Goal: Task Accomplishment & Management: Manage account settings

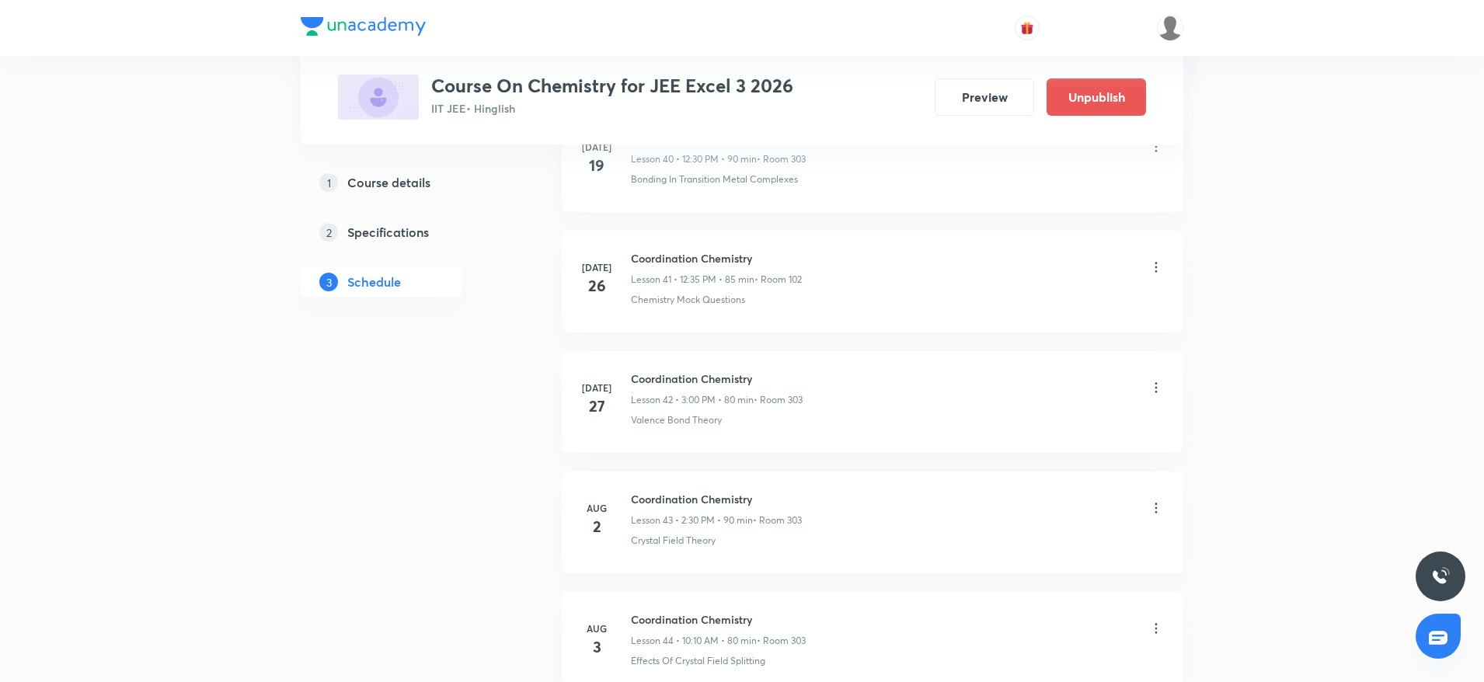
scroll to position [6826, 0]
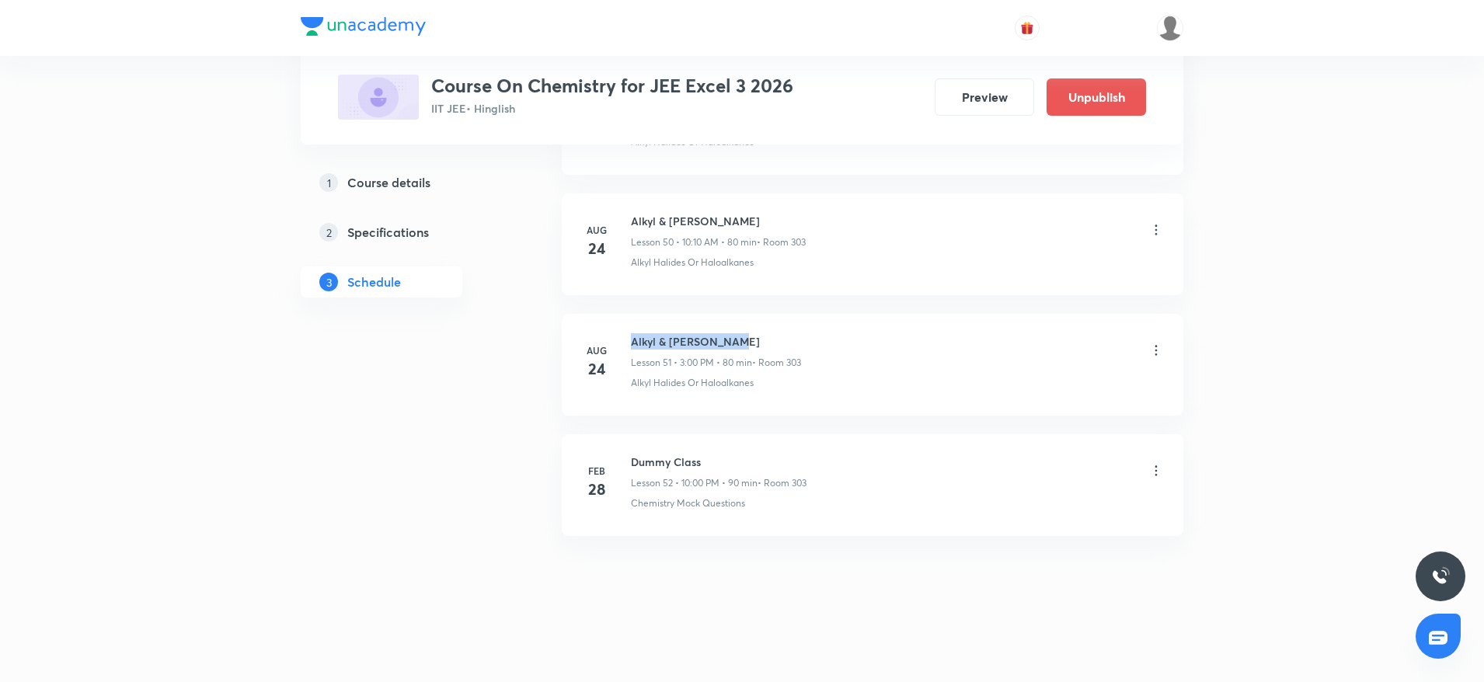
drag, startPoint x: 629, startPoint y: 335, endPoint x: 789, endPoint y: 328, distance: 160.2
click at [789, 328] on li "Aug 24 Alkyl & Aryl Halide Lesson 51 • 3:00 PM • 80 min • Room 303 Alkyl Halide…" at bounding box center [873, 365] width 622 height 102
copy h6 "Alkyl & Aryl Halide"
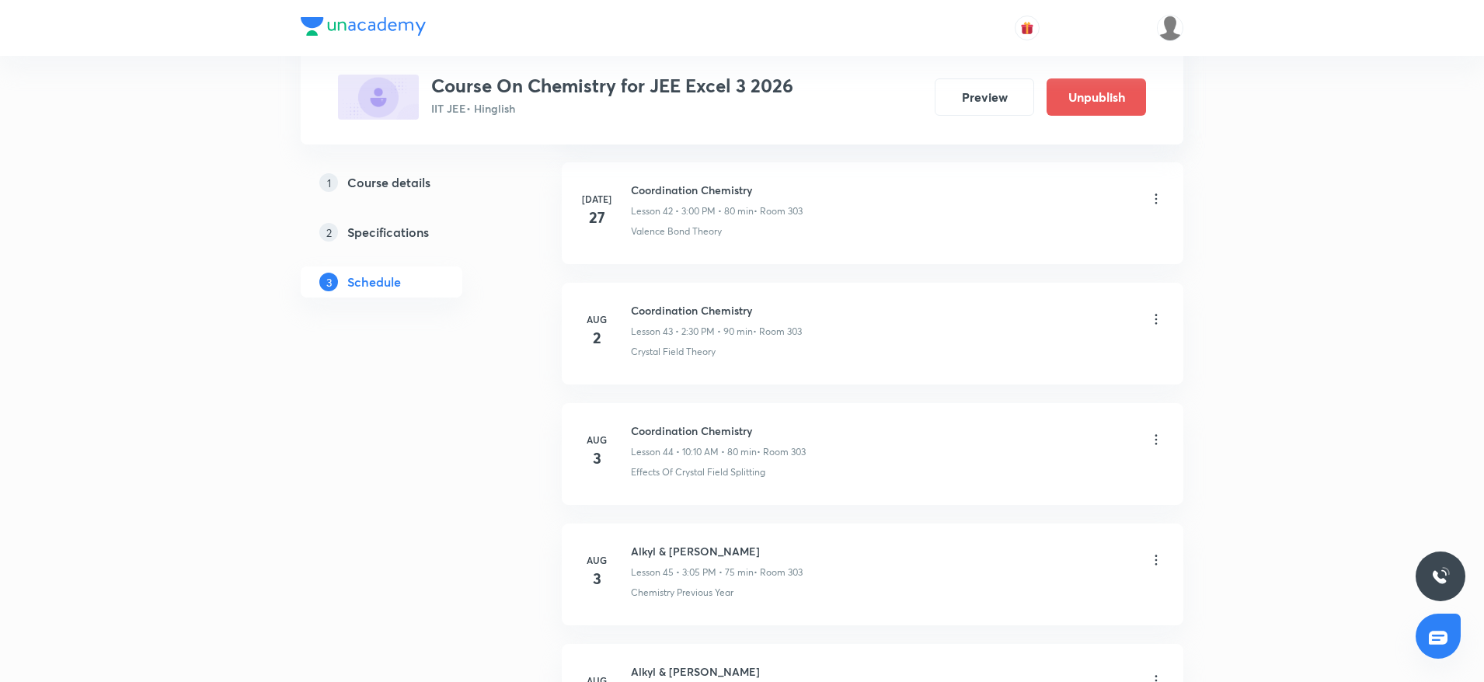
scroll to position [0, 0]
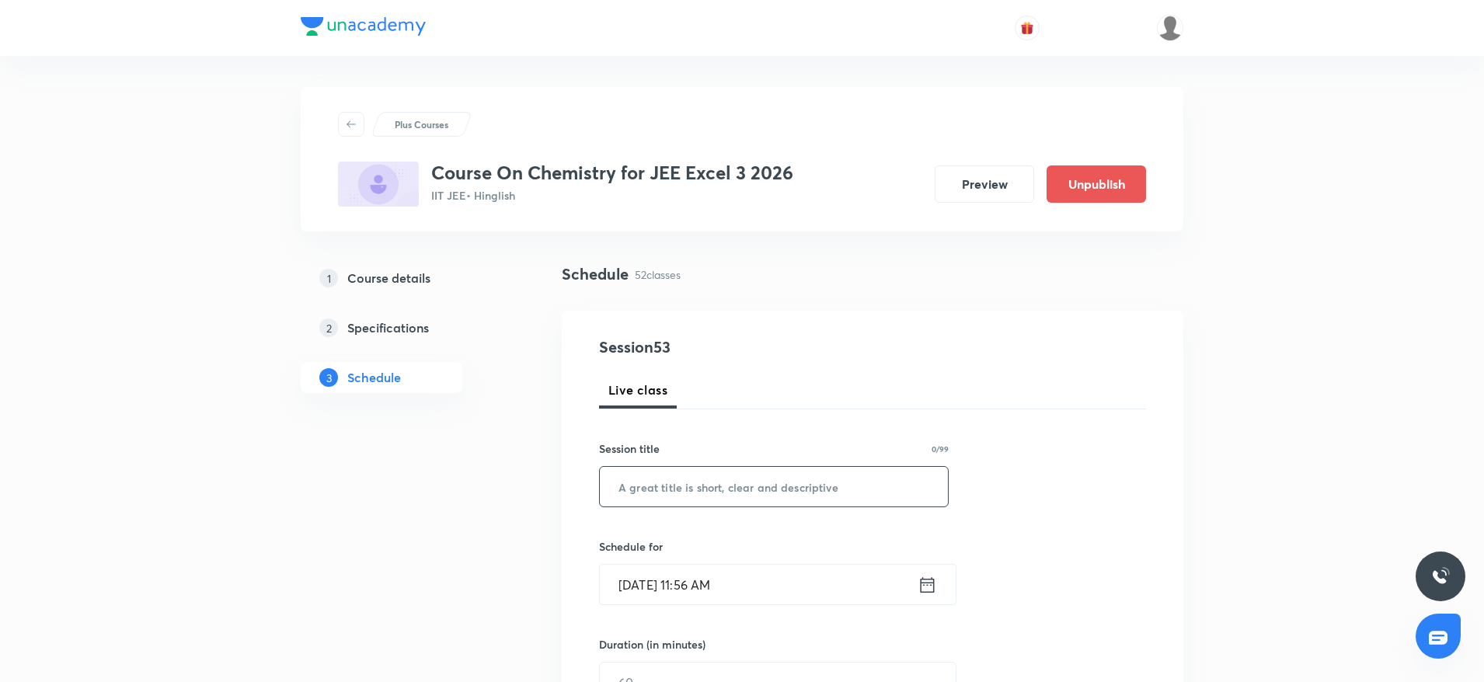
click at [717, 489] on input "text" at bounding box center [774, 487] width 348 height 40
paste input "Alkyl & Aryl Halide"
type input "Alkyl & Aryl Halide"
click at [744, 573] on input "Aug 30, 2025, 11:56 AM" at bounding box center [759, 585] width 318 height 40
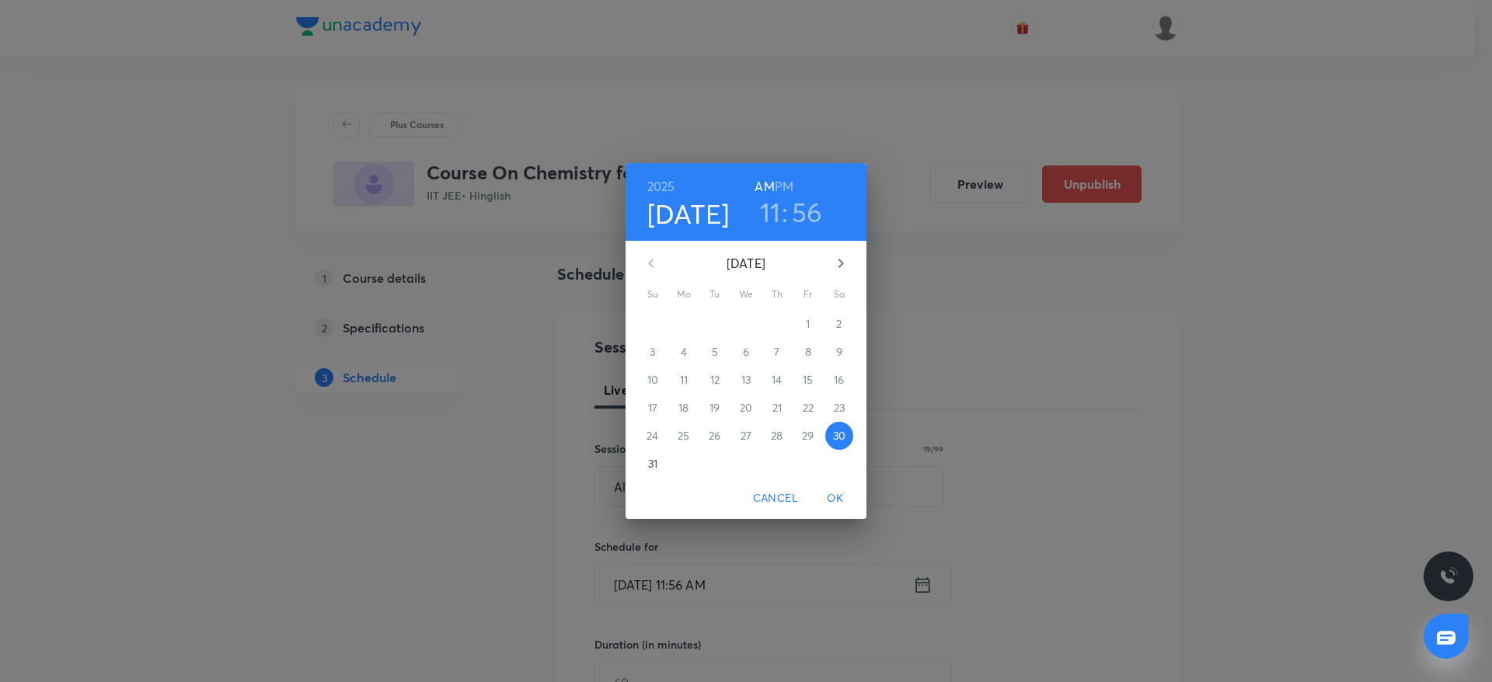
click at [784, 183] on h6 "PM" at bounding box center [784, 187] width 19 height 22
click at [765, 213] on h3 "11" at bounding box center [770, 212] width 21 height 33
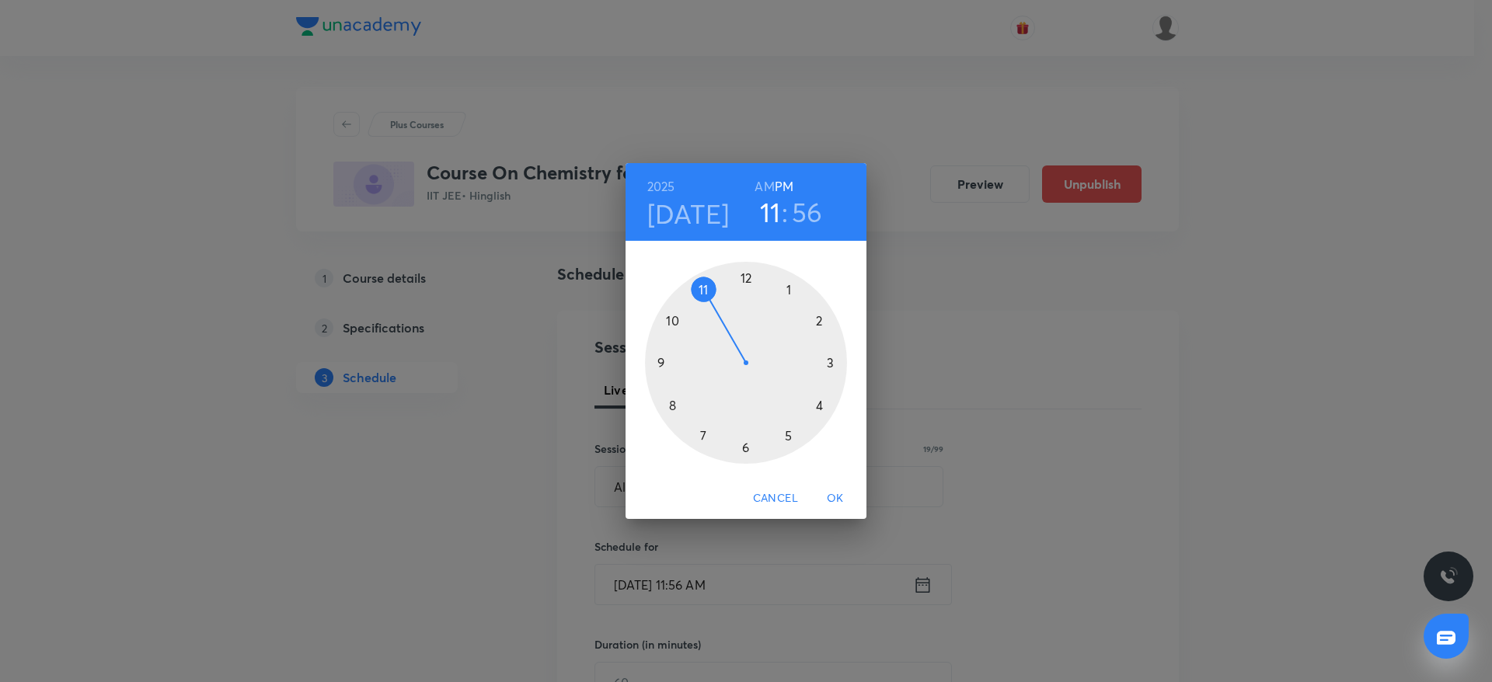
click at [749, 270] on div at bounding box center [746, 363] width 202 height 202
click at [836, 403] on div at bounding box center [746, 363] width 202 height 202
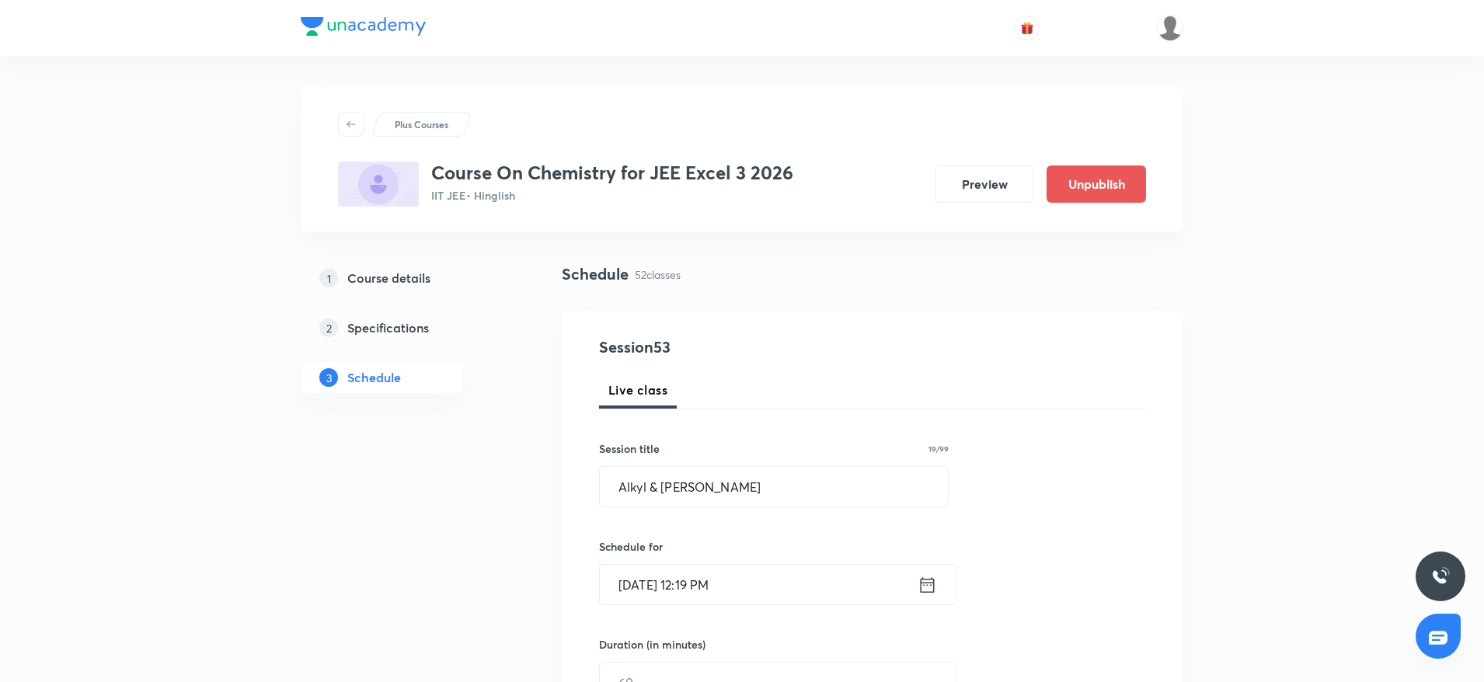
click at [723, 580] on input "Aug 30, 2025, 12:19 PM" at bounding box center [759, 585] width 318 height 40
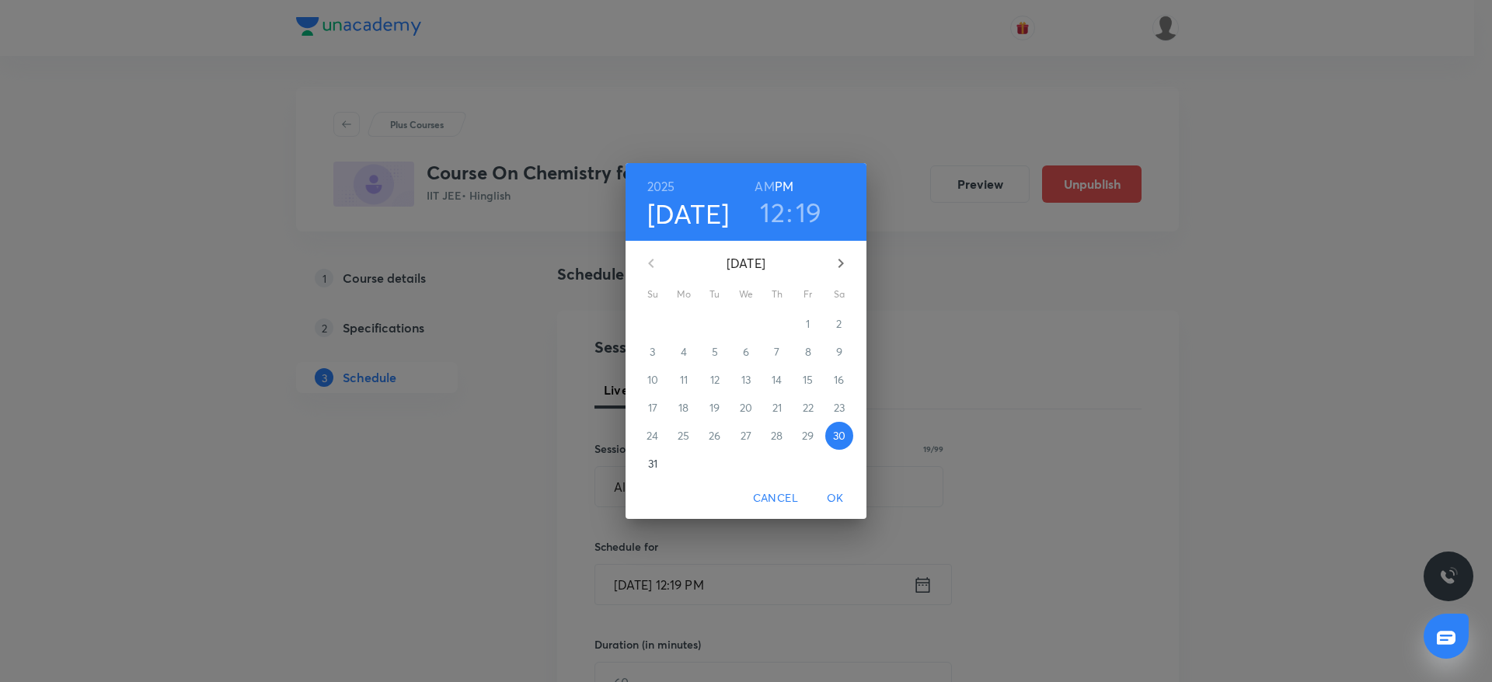
click at [812, 216] on h3 "19" at bounding box center [809, 212] width 26 height 33
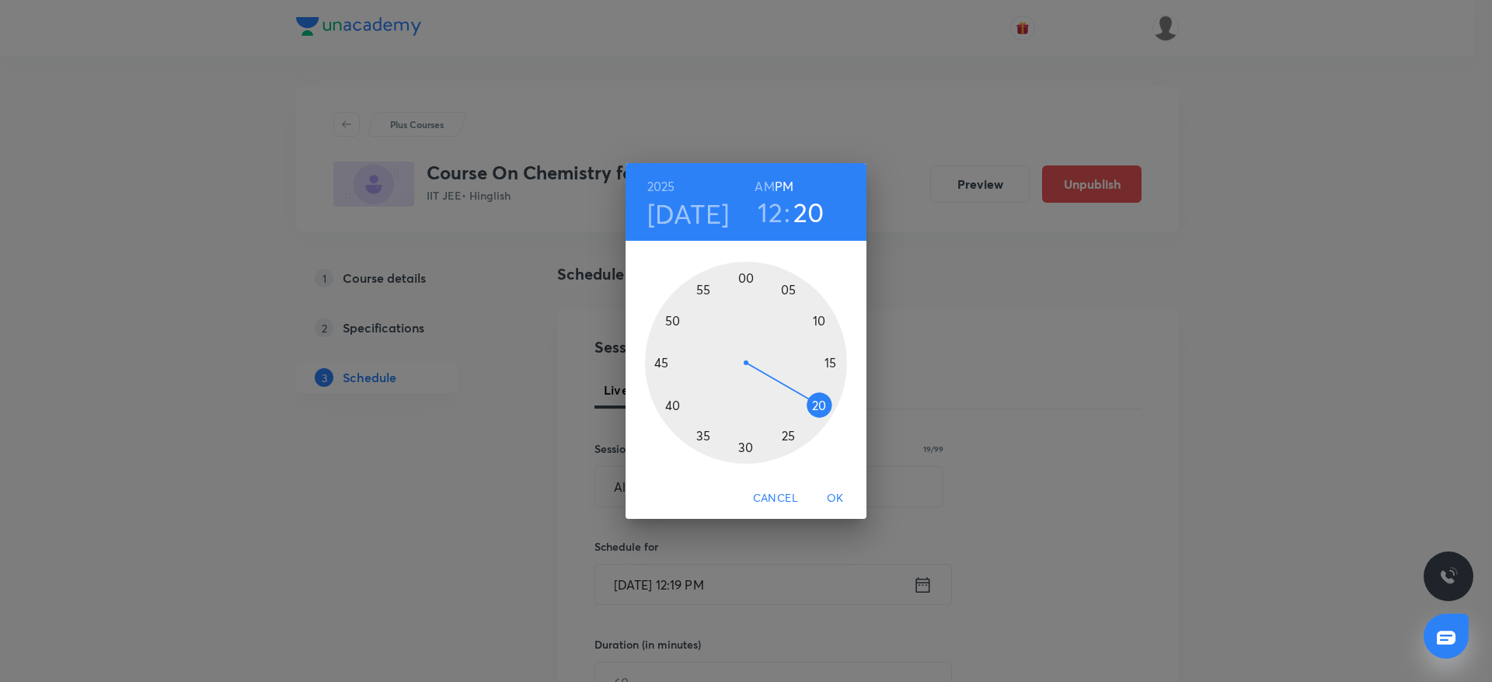
drag, startPoint x: 821, startPoint y: 394, endPoint x: 825, endPoint y: 408, distance: 14.5
click at [825, 408] on div at bounding box center [746, 363] width 202 height 202
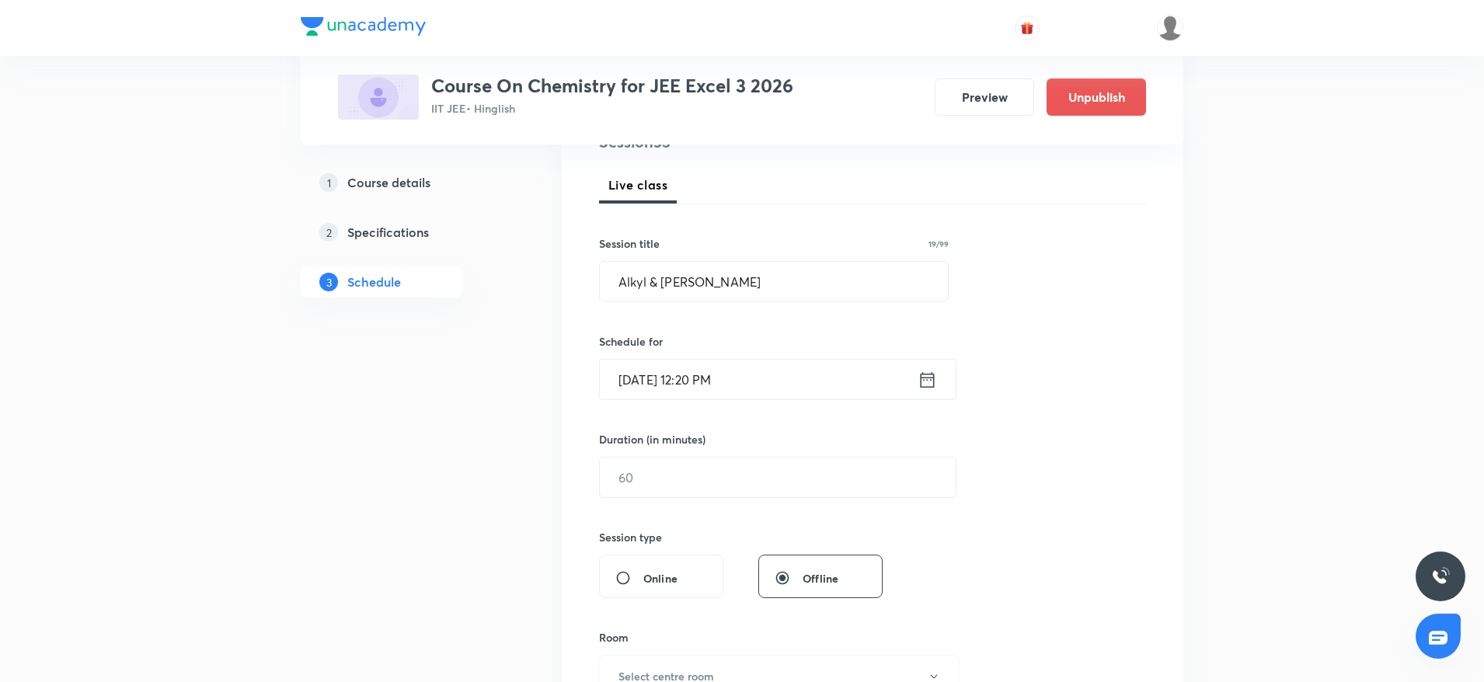
scroll to position [232, 0]
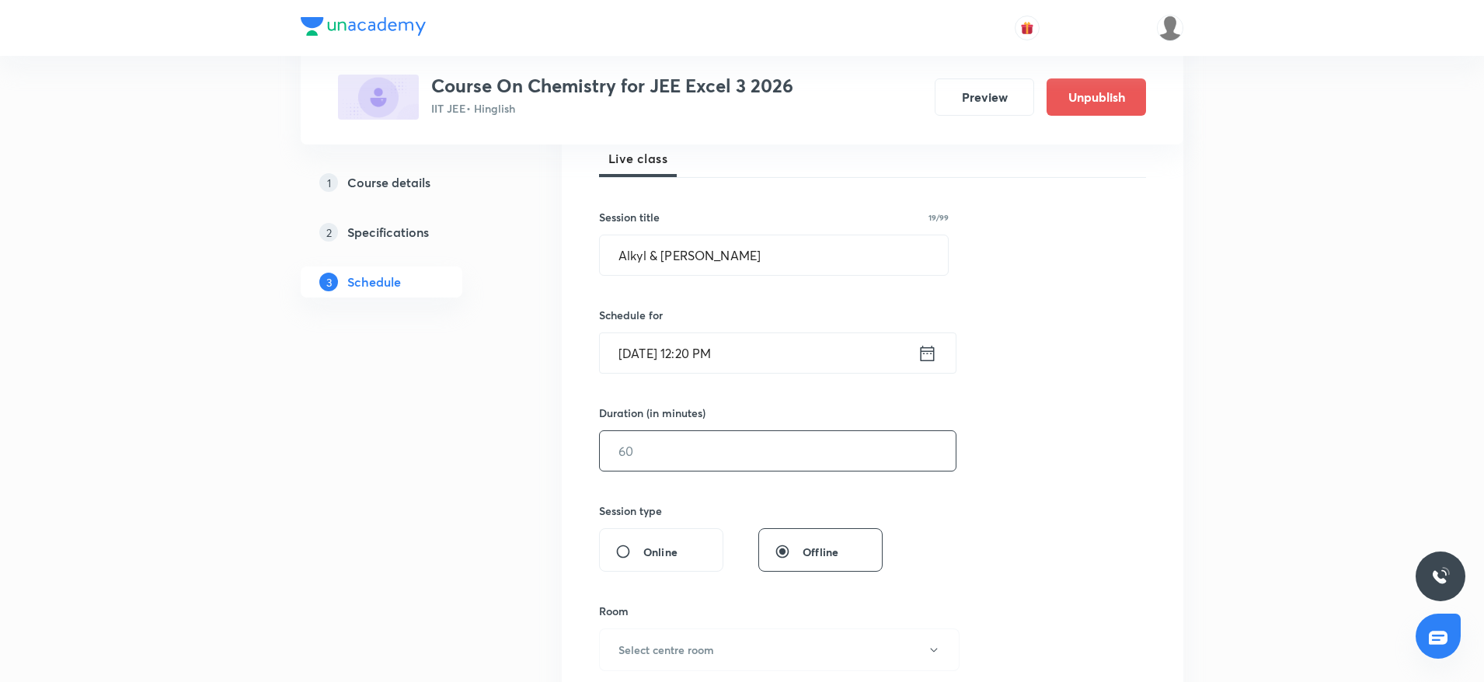
click at [775, 461] on input "text" at bounding box center [778, 451] width 356 height 40
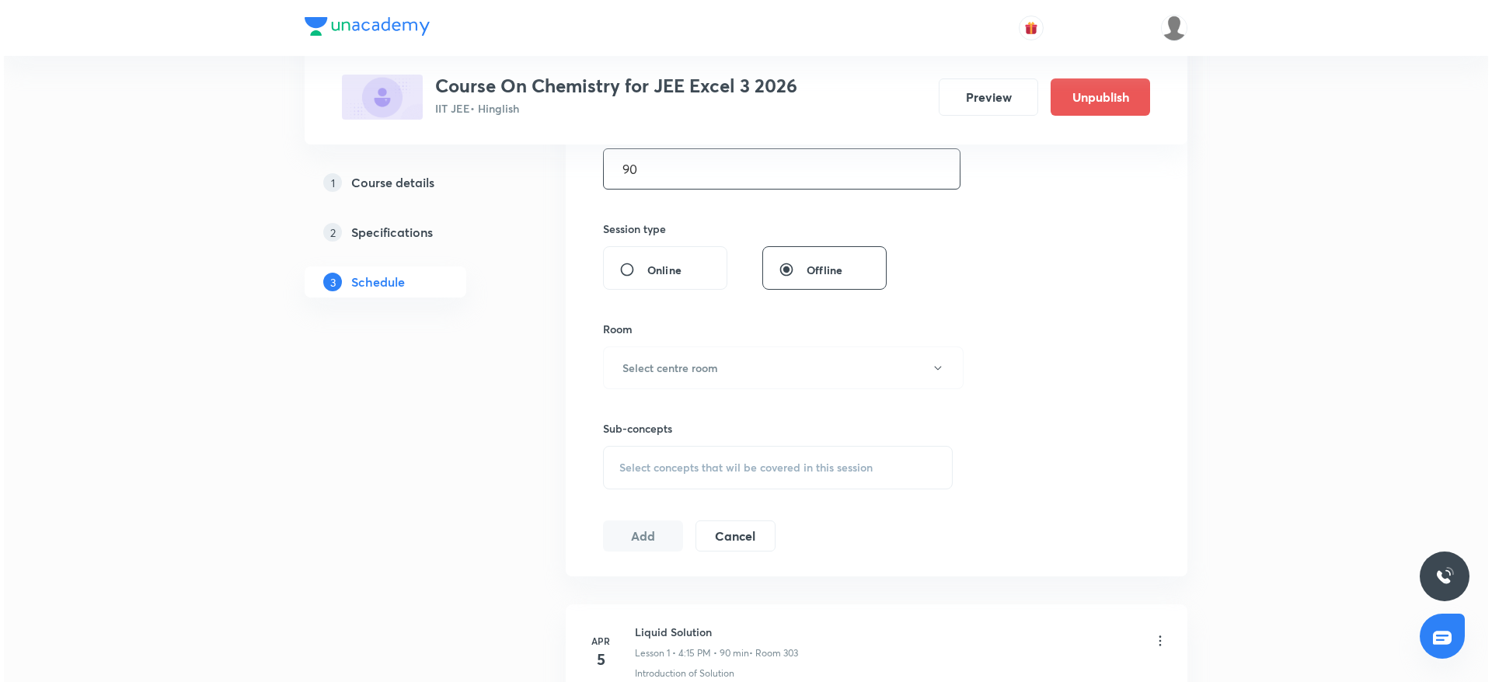
scroll to position [530, 0]
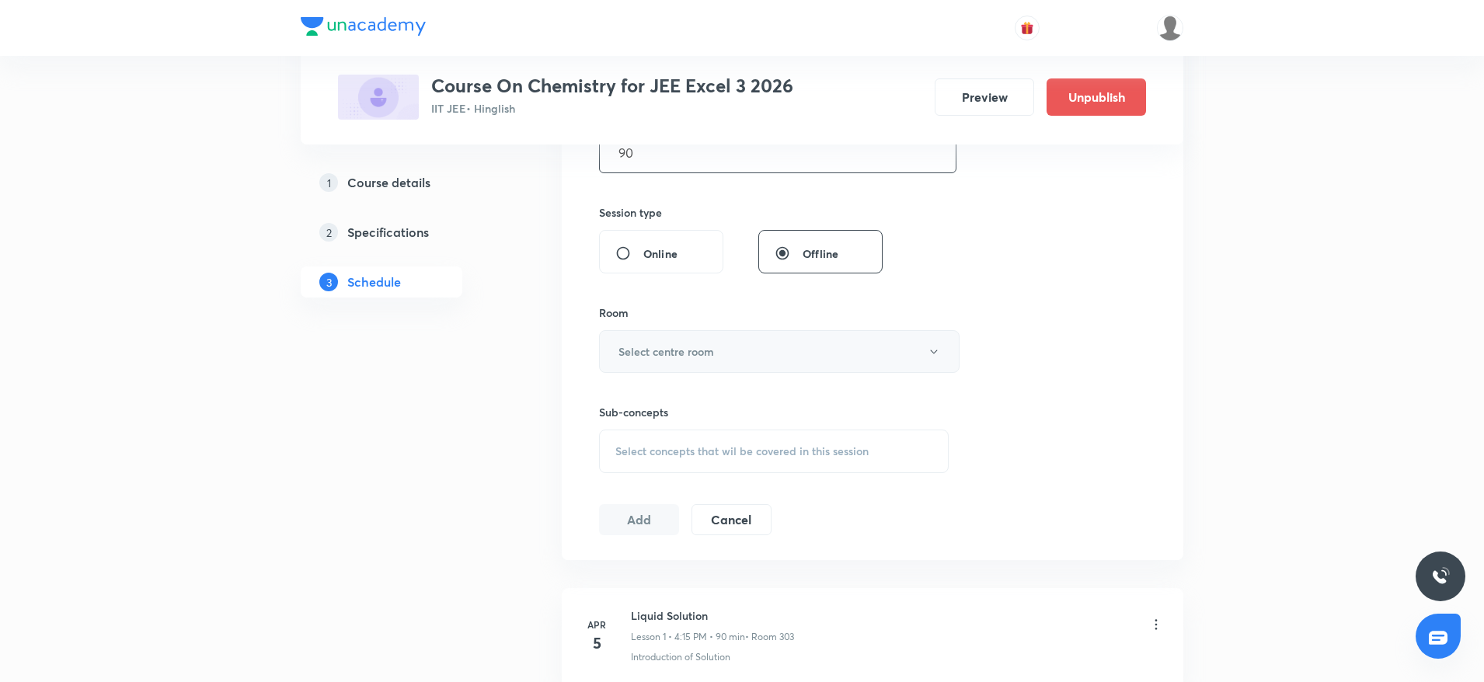
type input "90"
click at [765, 345] on button "Select centre room" at bounding box center [779, 351] width 361 height 43
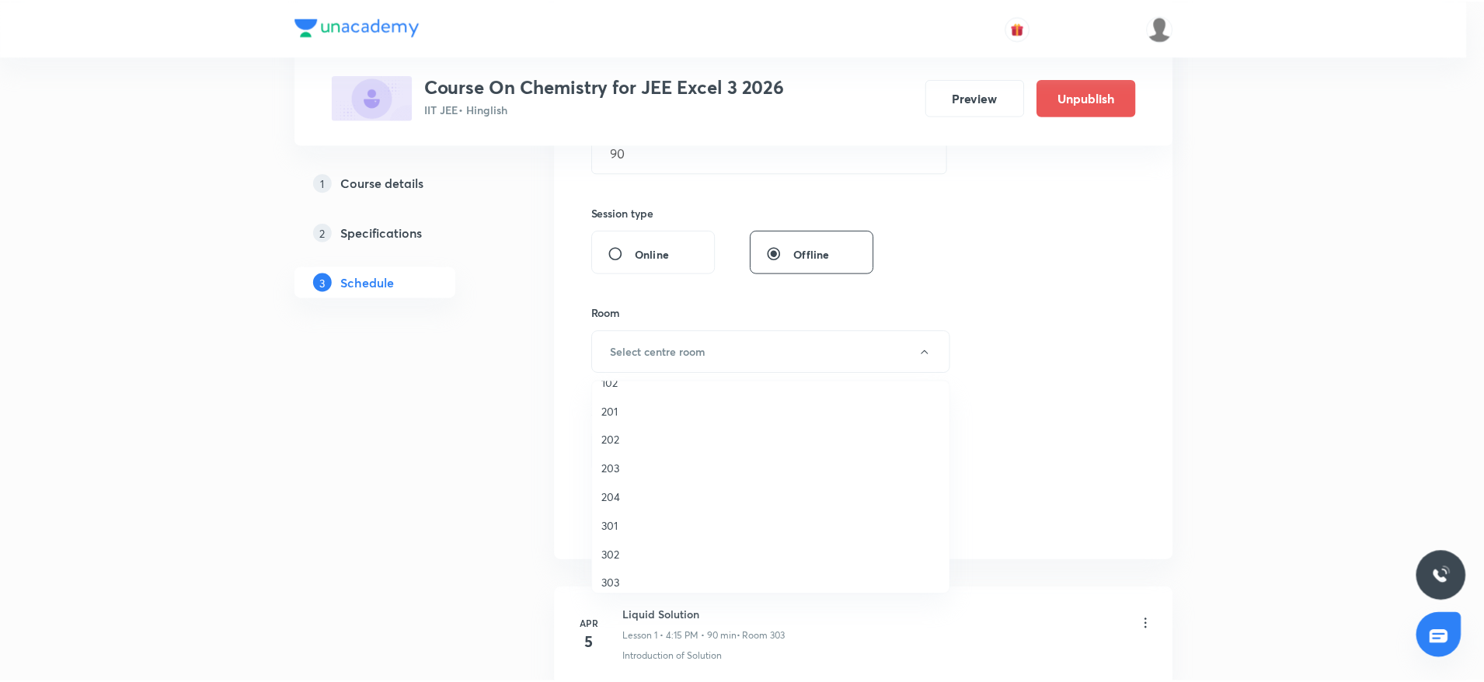
scroll to position [30, 0]
click at [640, 580] on span "303" at bounding box center [775, 574] width 340 height 16
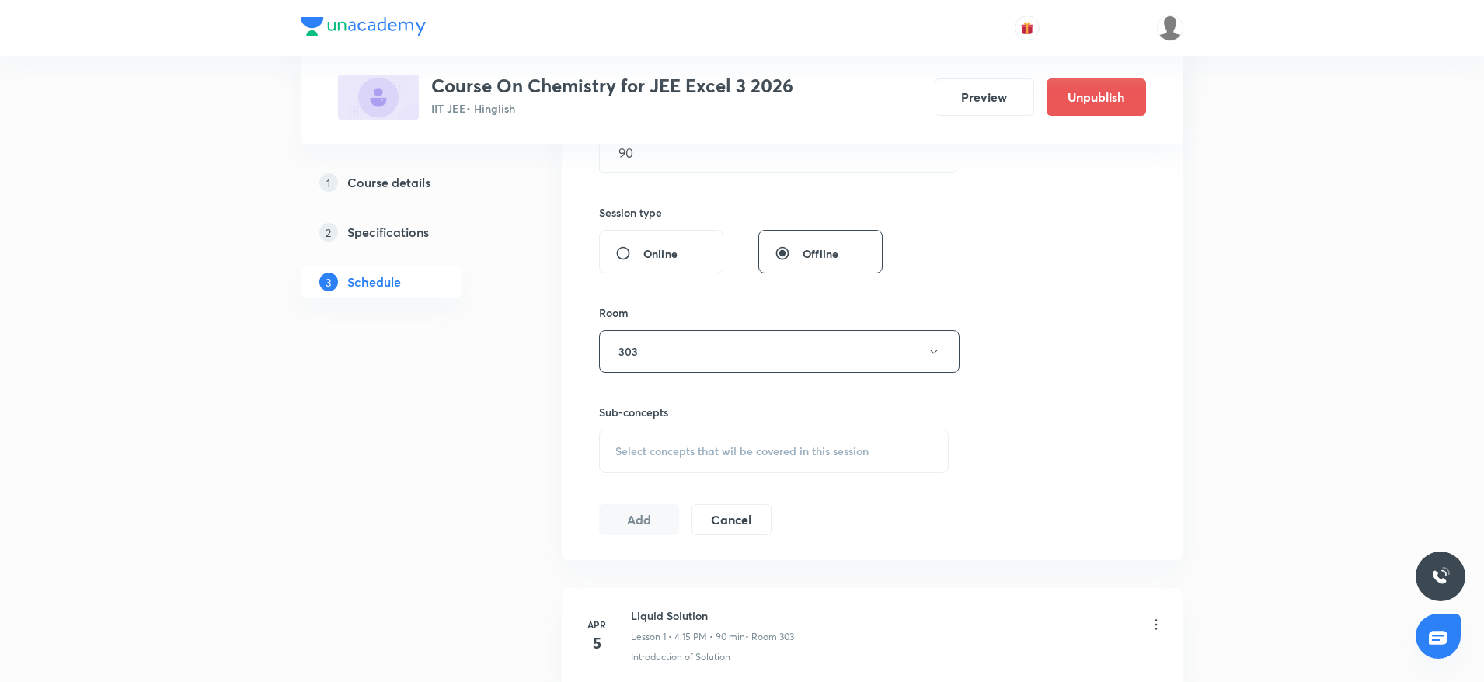
click at [711, 469] on div "Select concepts that wil be covered in this session" at bounding box center [774, 452] width 350 height 44
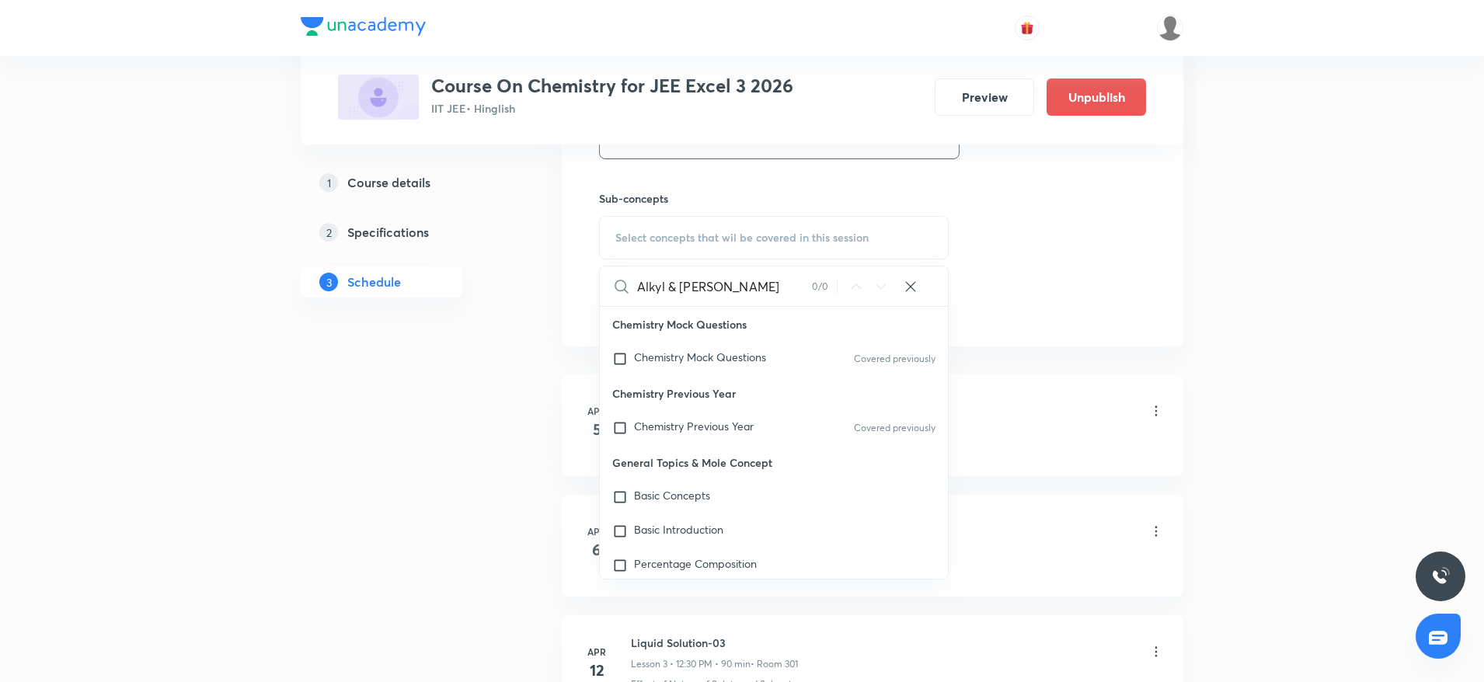
scroll to position [659, 0]
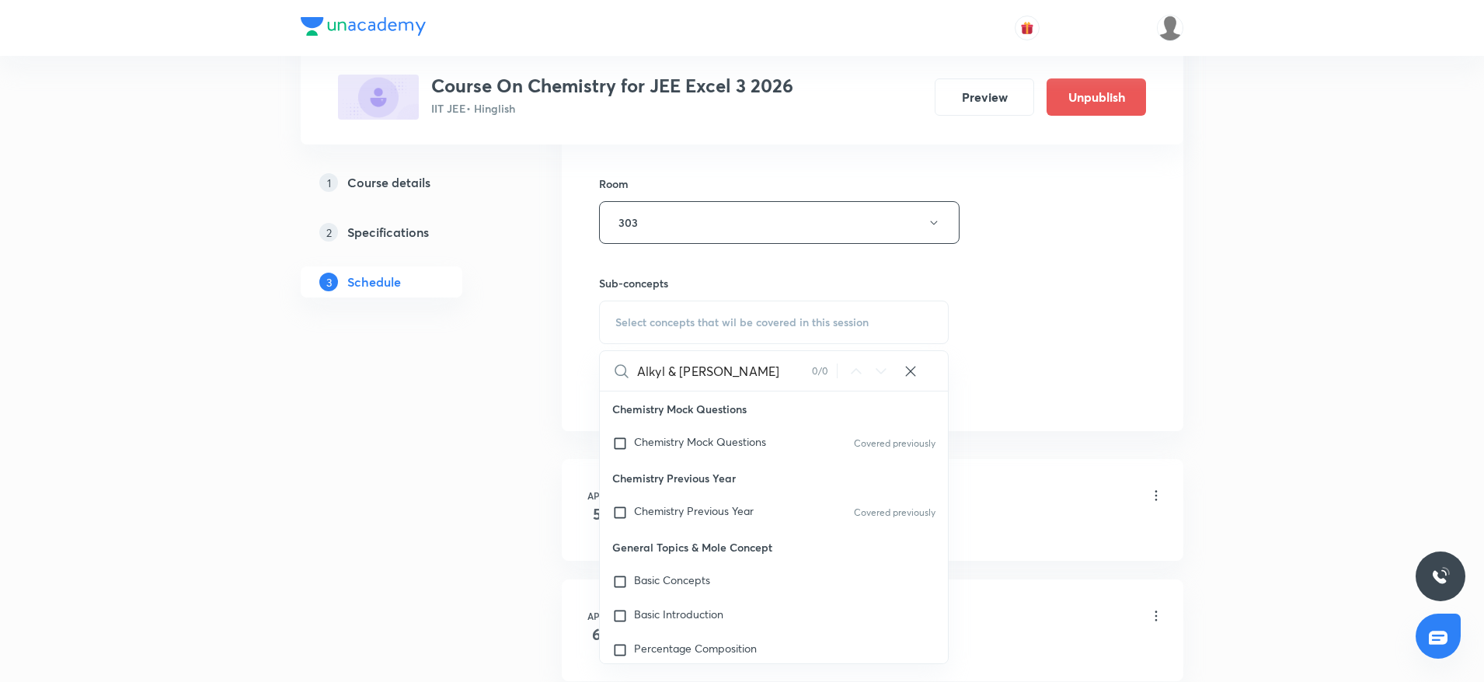
drag, startPoint x: 668, startPoint y: 370, endPoint x: 768, endPoint y: 353, distance: 100.9
click at [761, 374] on input "Alkyl & Aryl Halide" at bounding box center [724, 371] width 175 height 40
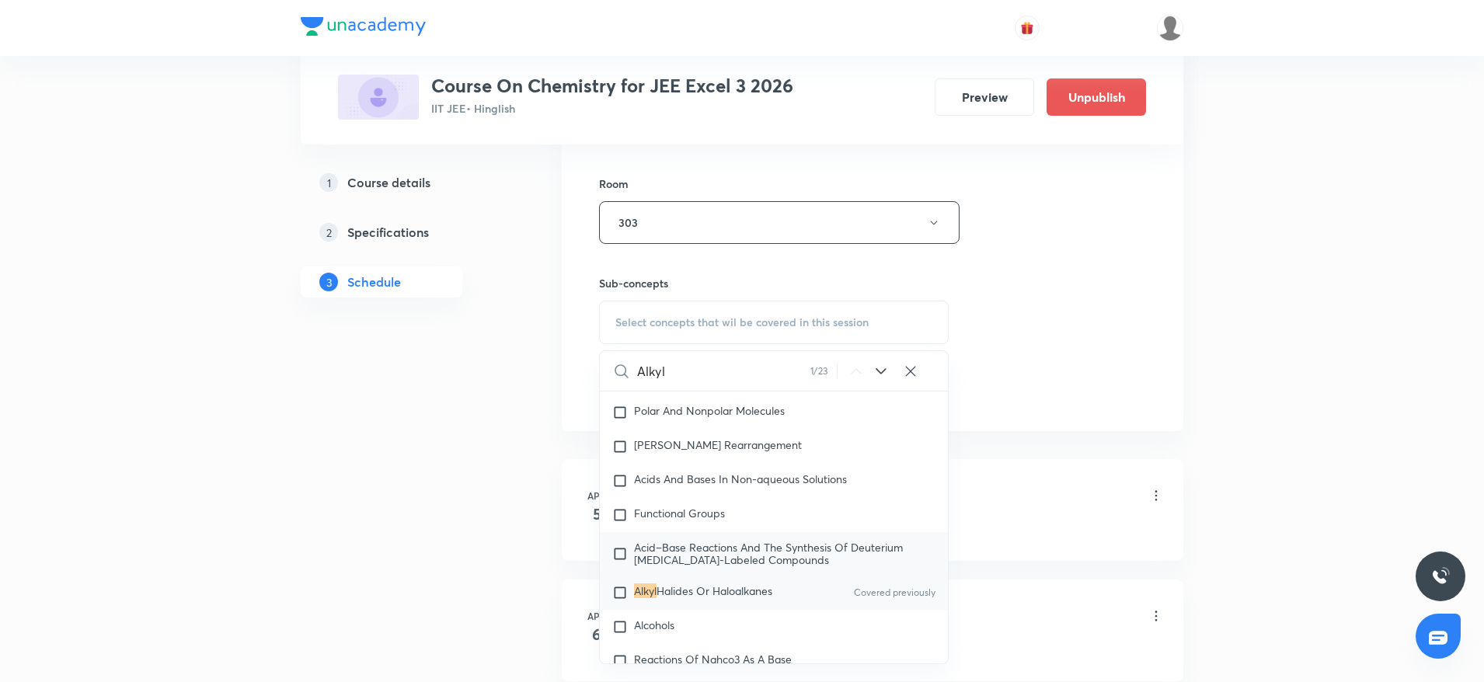
scroll to position [27466, 0]
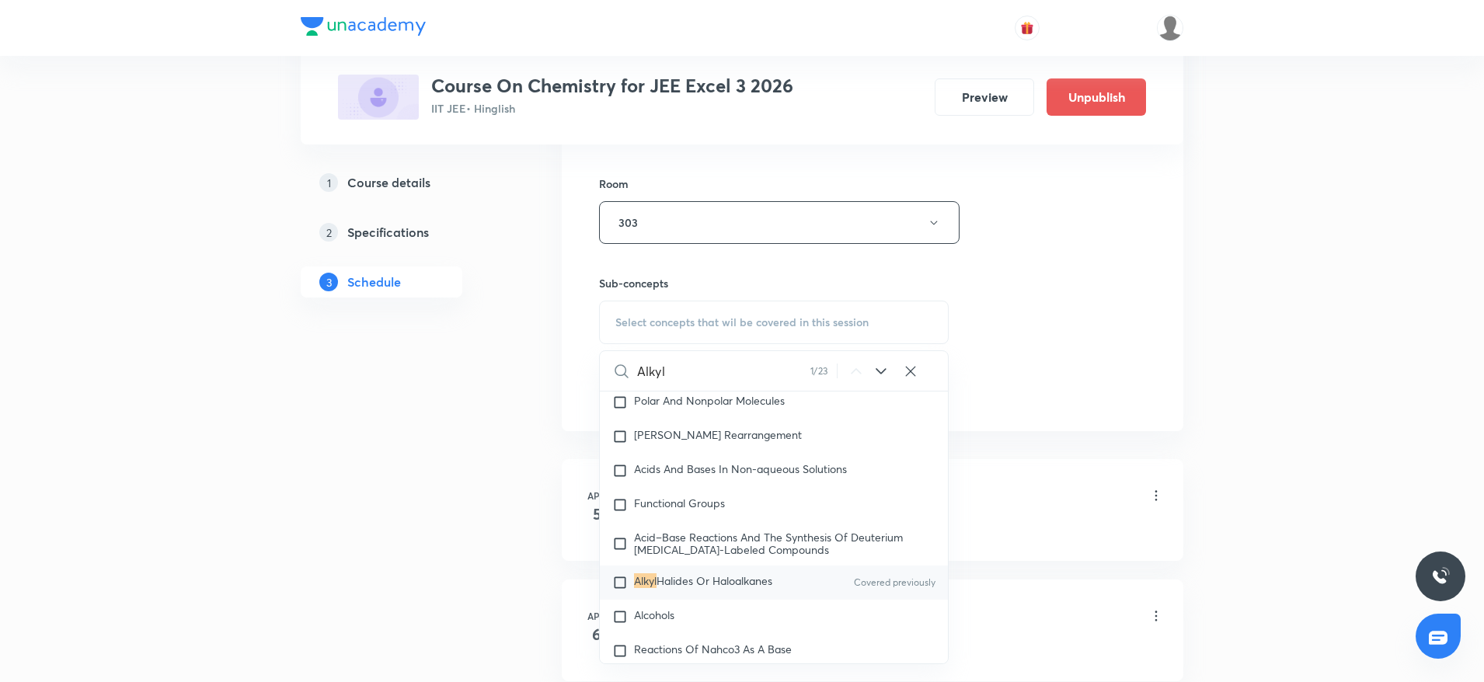
type input "Alkyl"
click at [697, 588] on span "Halides Or Haloalkanes" at bounding box center [715, 580] width 116 height 15
checkbox input "true"
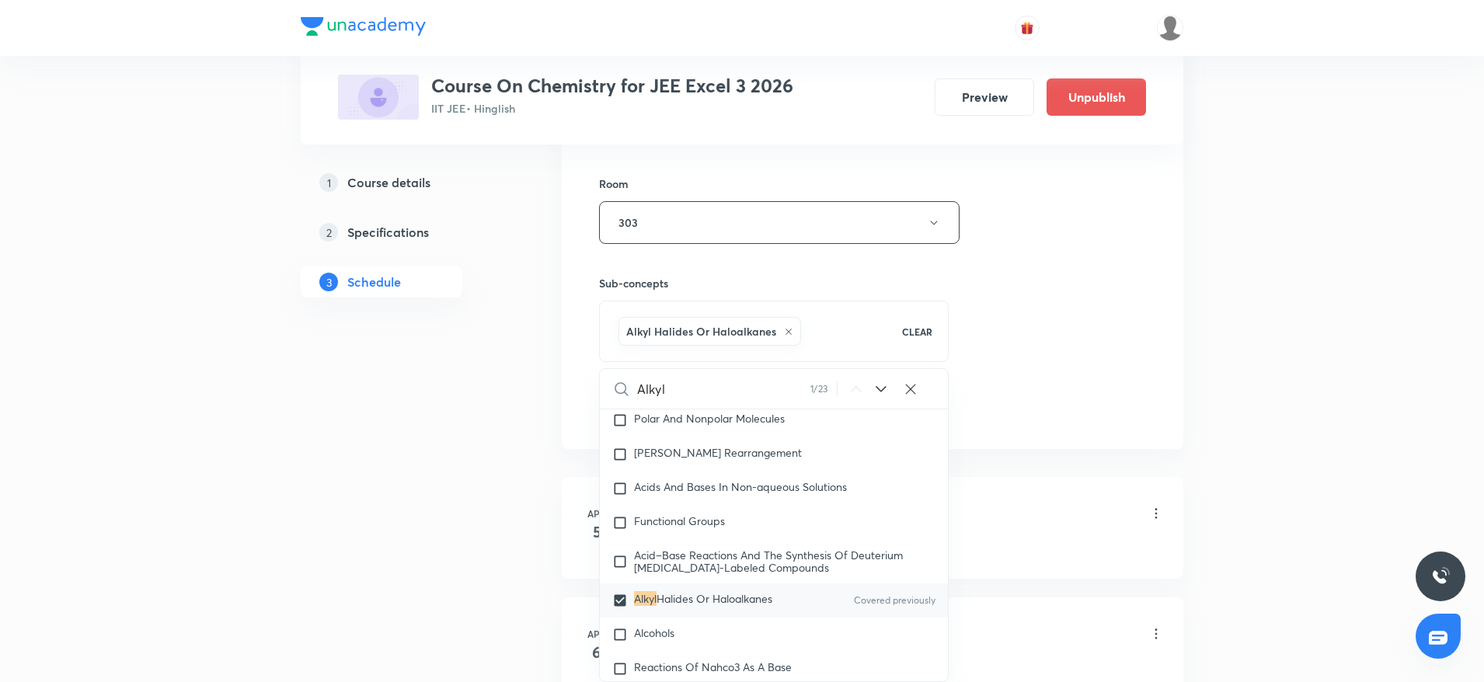
click at [974, 335] on div "Session 53 Live class Session title 19/99 Alkyl & Aryl Halide ​ Schedule for Au…" at bounding box center [872, 51] width 547 height 748
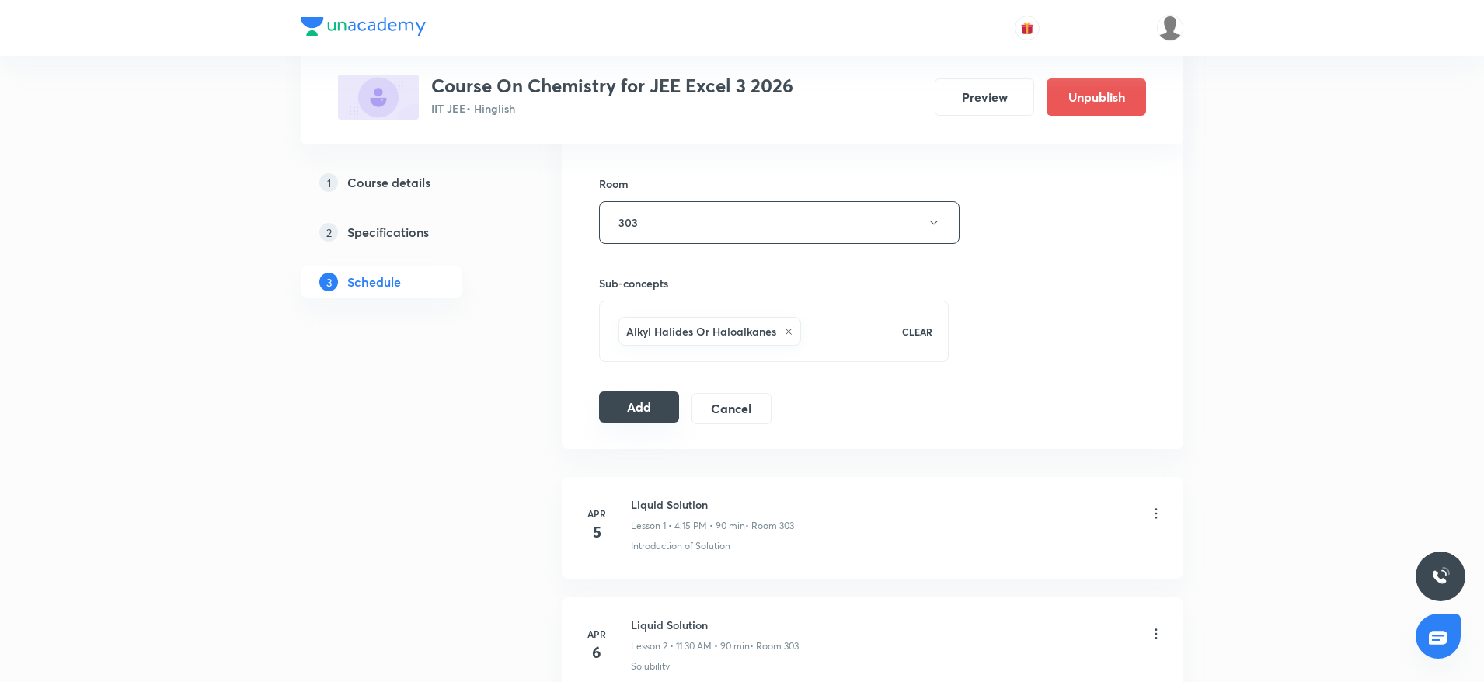
click at [609, 420] on button "Add" at bounding box center [639, 407] width 80 height 31
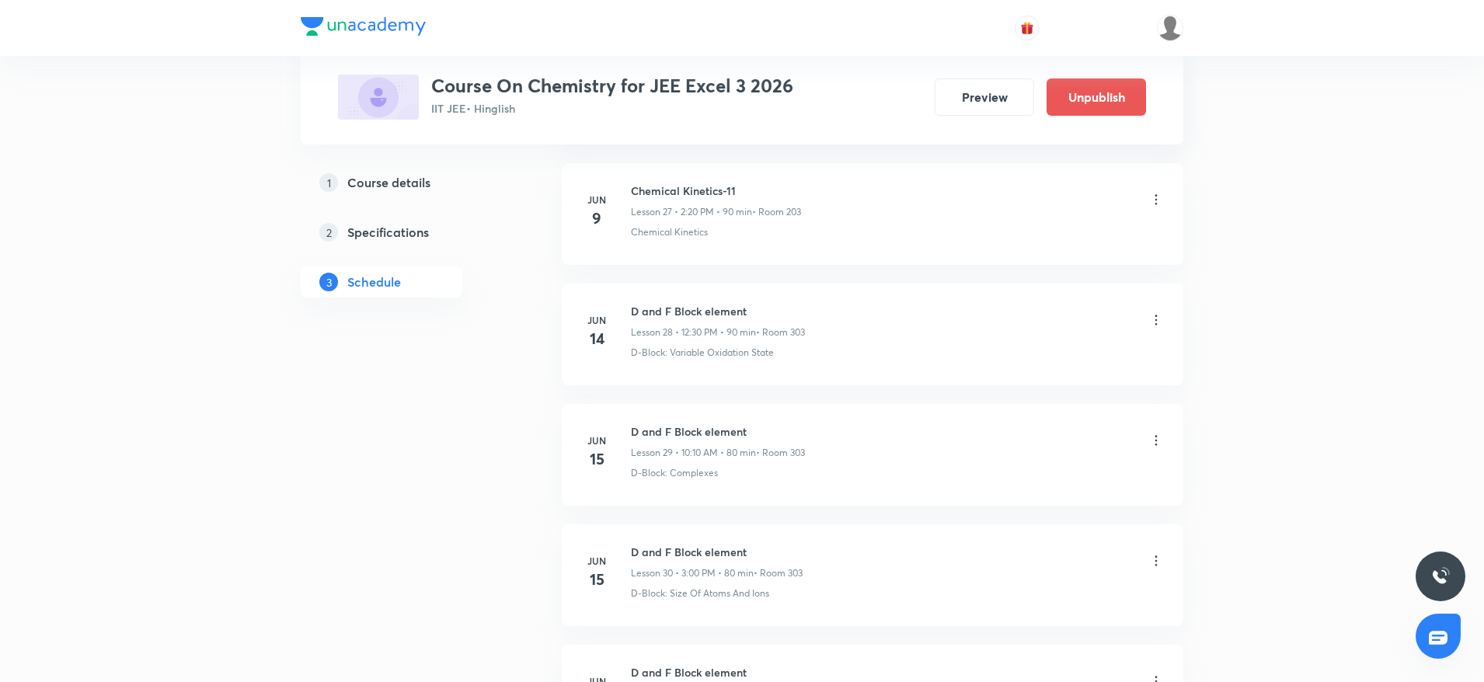
scroll to position [6233, 0]
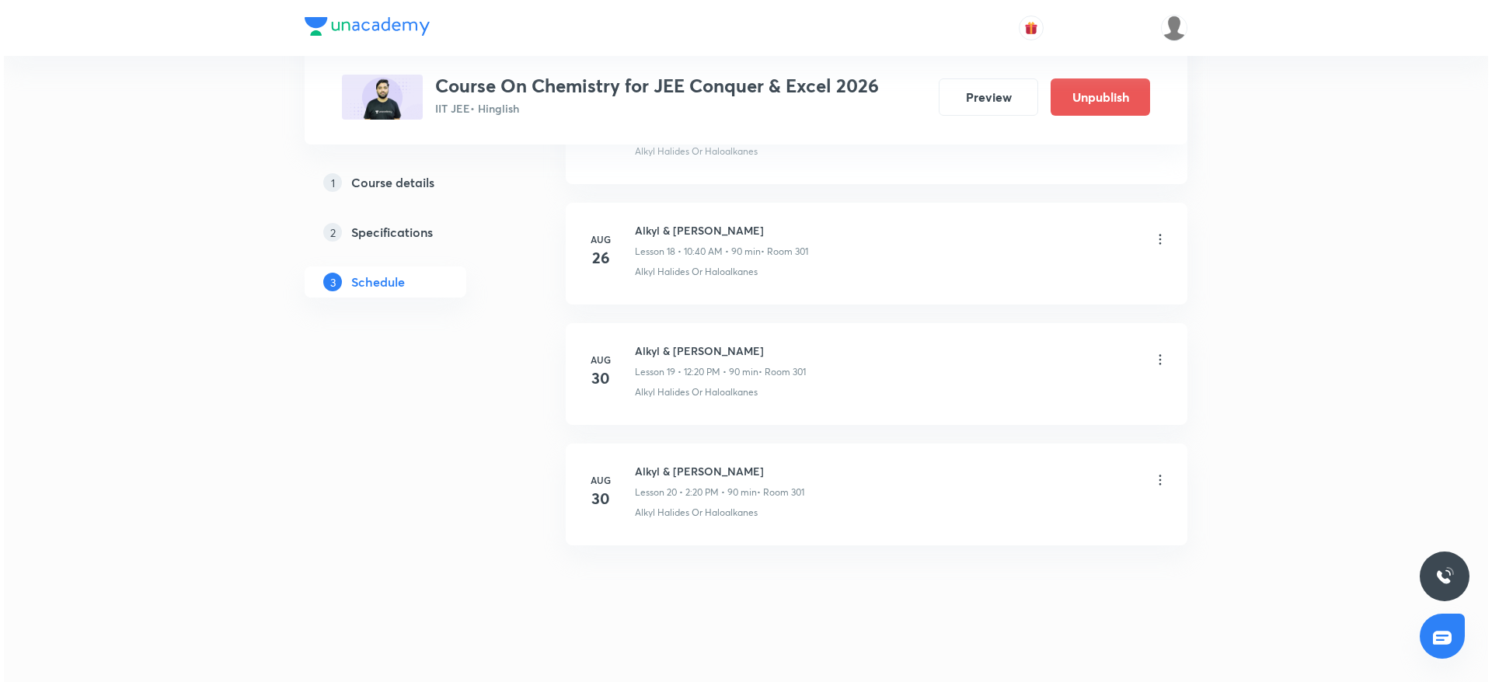
scroll to position [2972, 0]
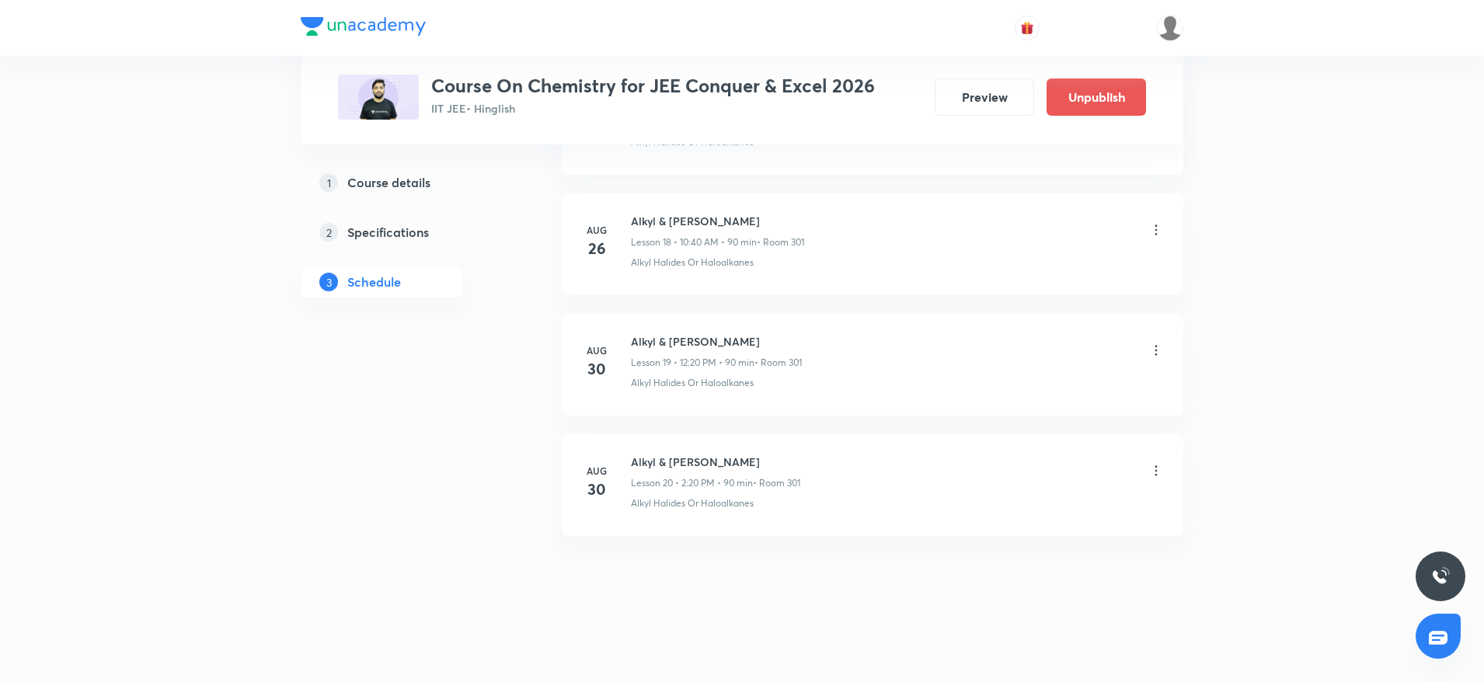
click at [1155, 348] on icon at bounding box center [1156, 351] width 16 height 16
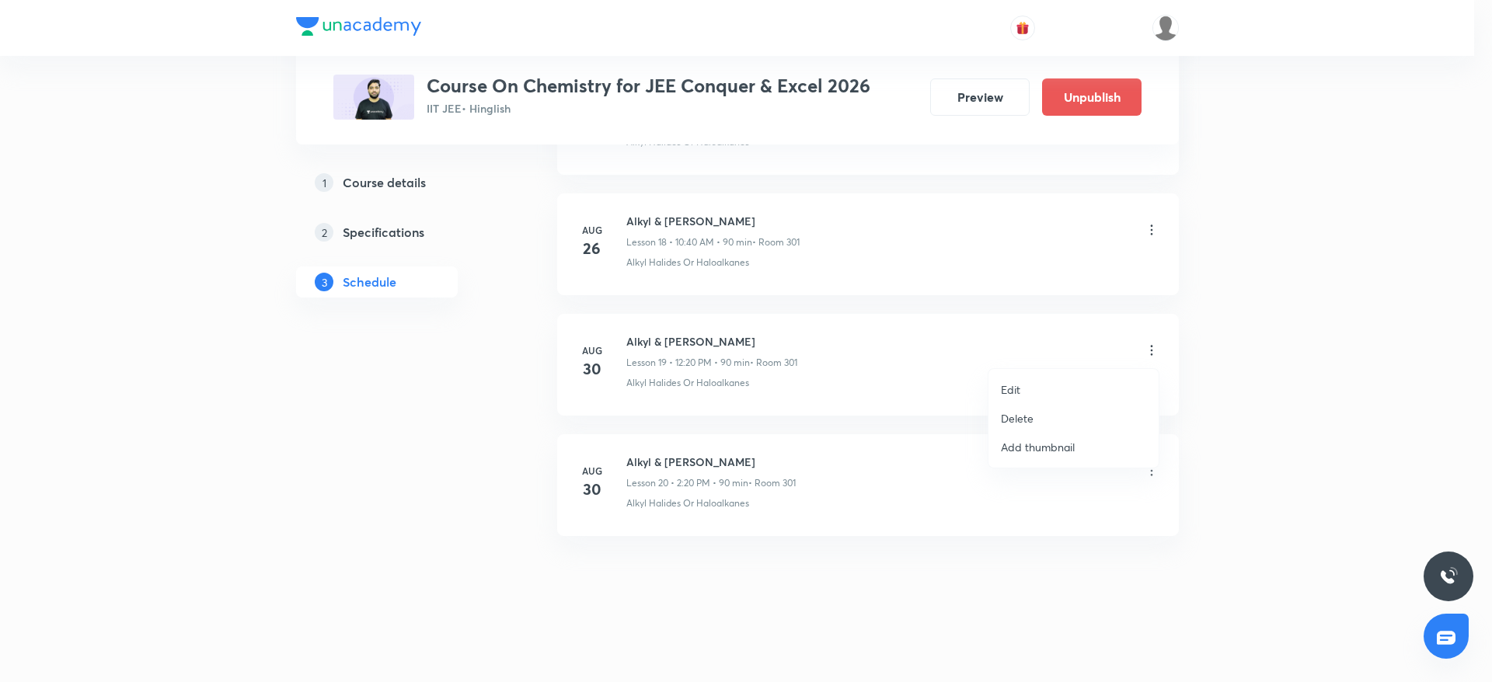
click at [1027, 386] on li "Edit" at bounding box center [1073, 389] width 170 height 29
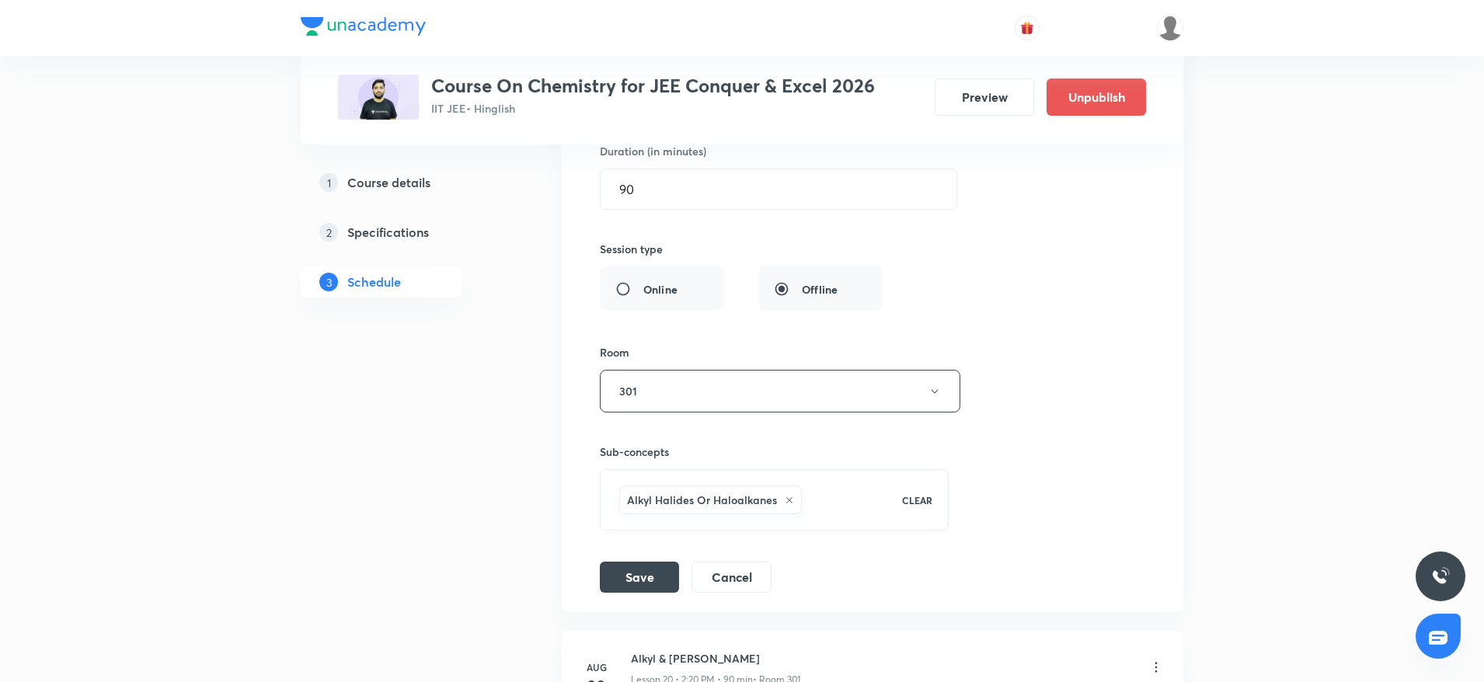
scroll to position [2623, 0]
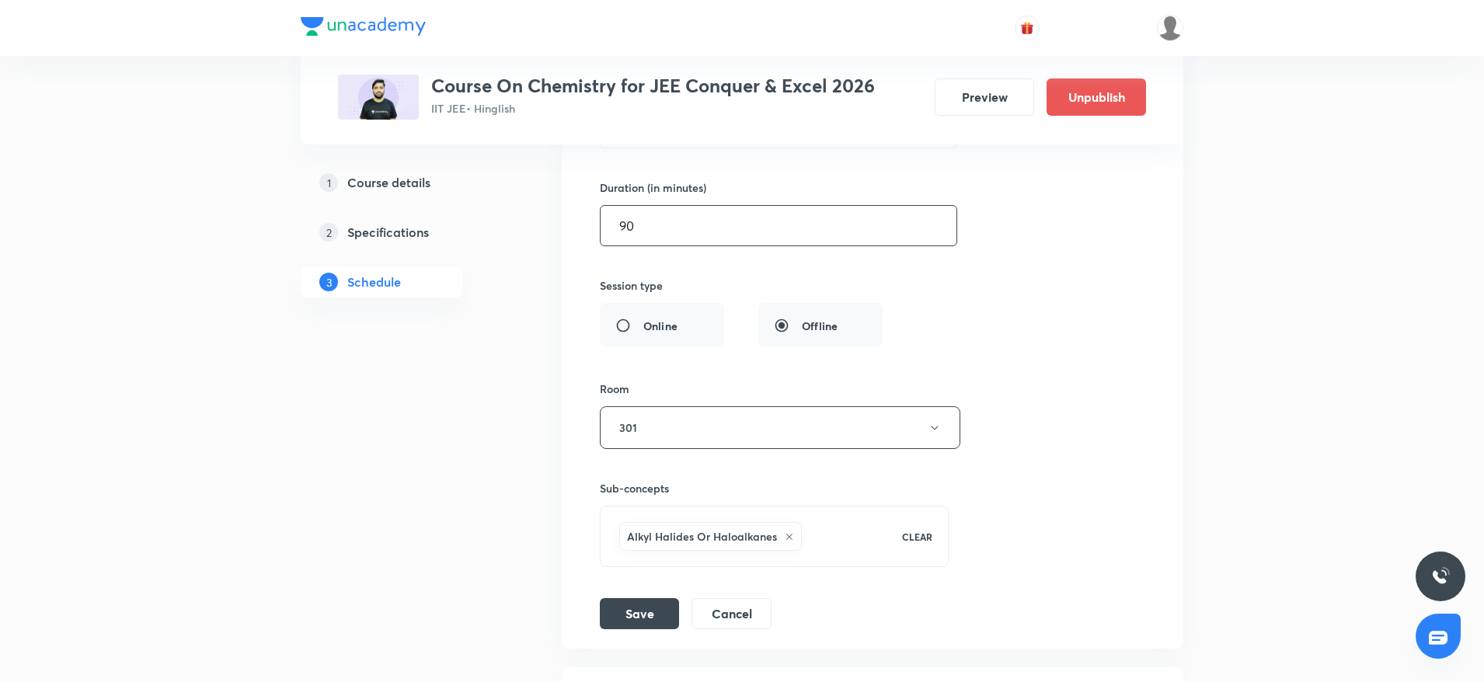
drag, startPoint x: 720, startPoint y: 227, endPoint x: 480, endPoint y: 240, distance: 240.5
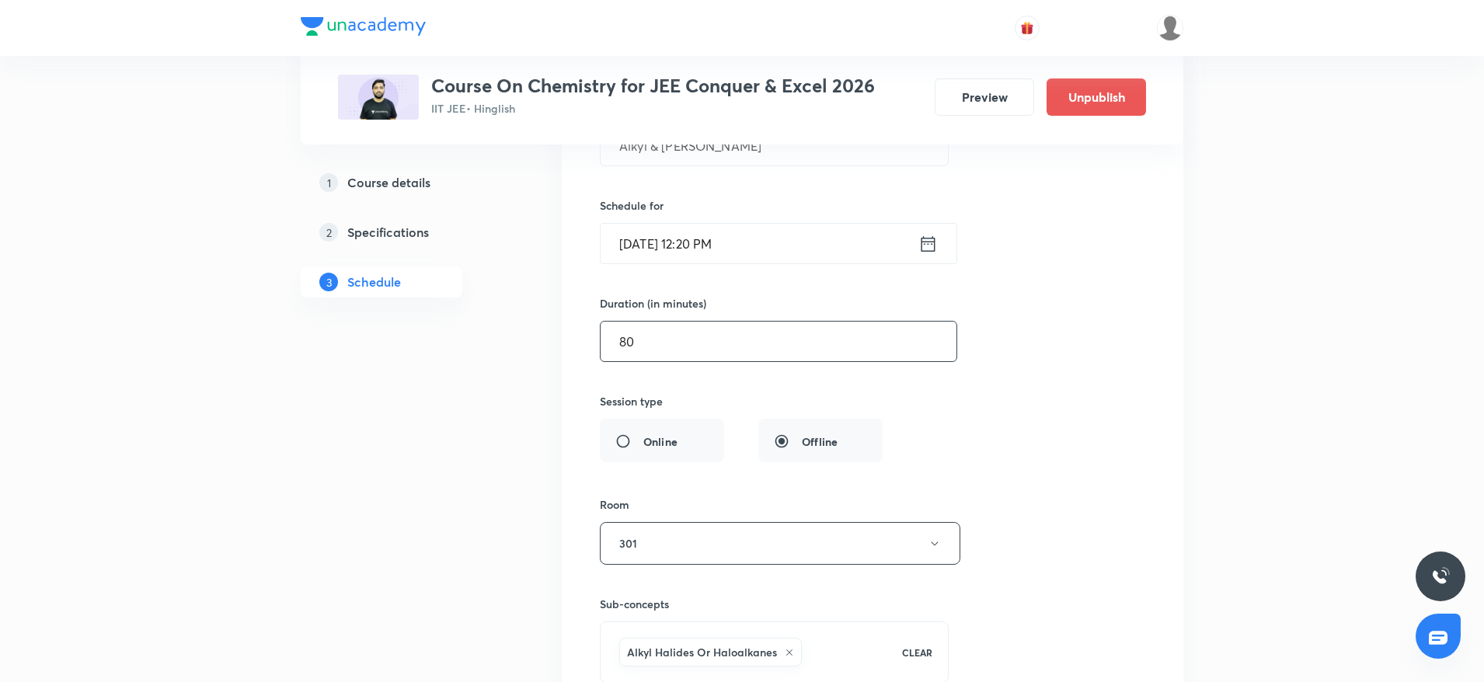
scroll to position [2506, 0]
type input "80"
click at [717, 234] on input "Aug 30, 2025, 12:20 PM" at bounding box center [760, 245] width 318 height 40
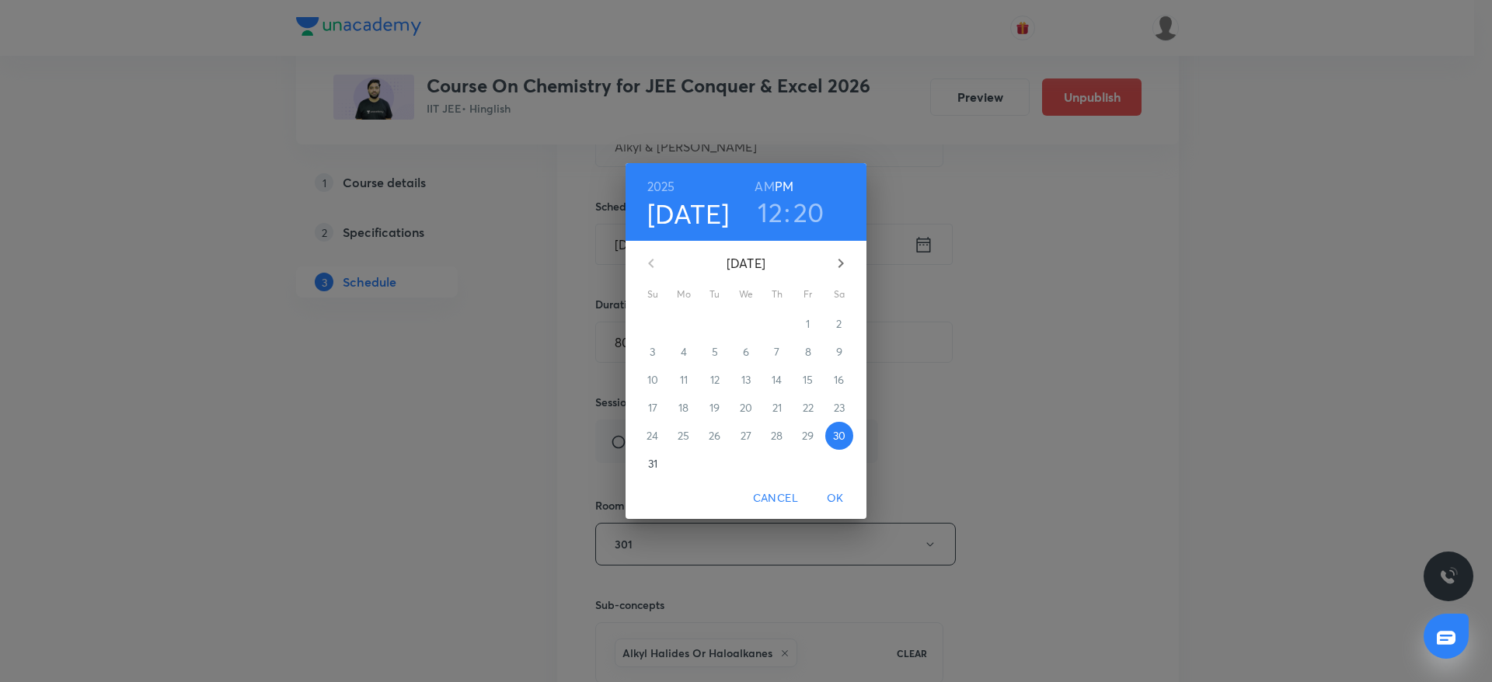
click at [795, 204] on h3 "20" at bounding box center [808, 212] width 31 height 33
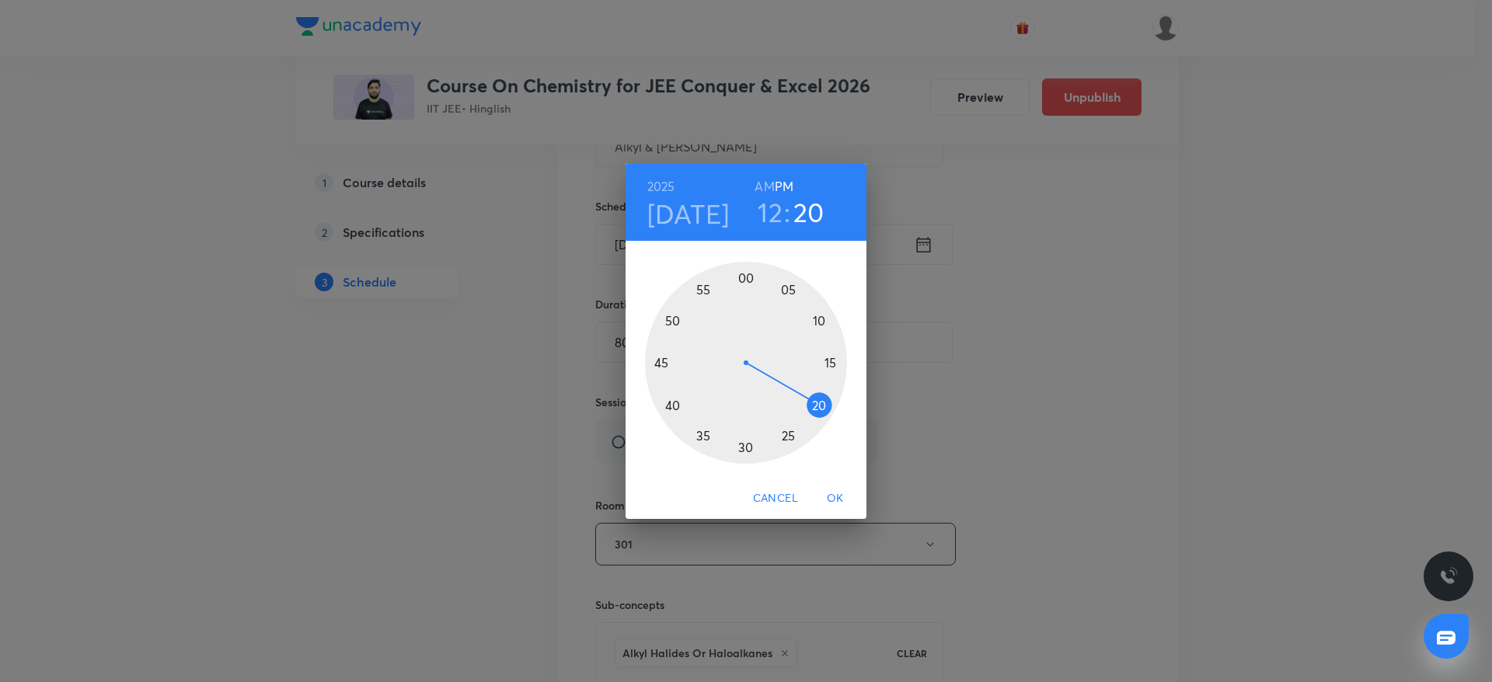
click at [744, 452] on div at bounding box center [746, 363] width 202 height 202
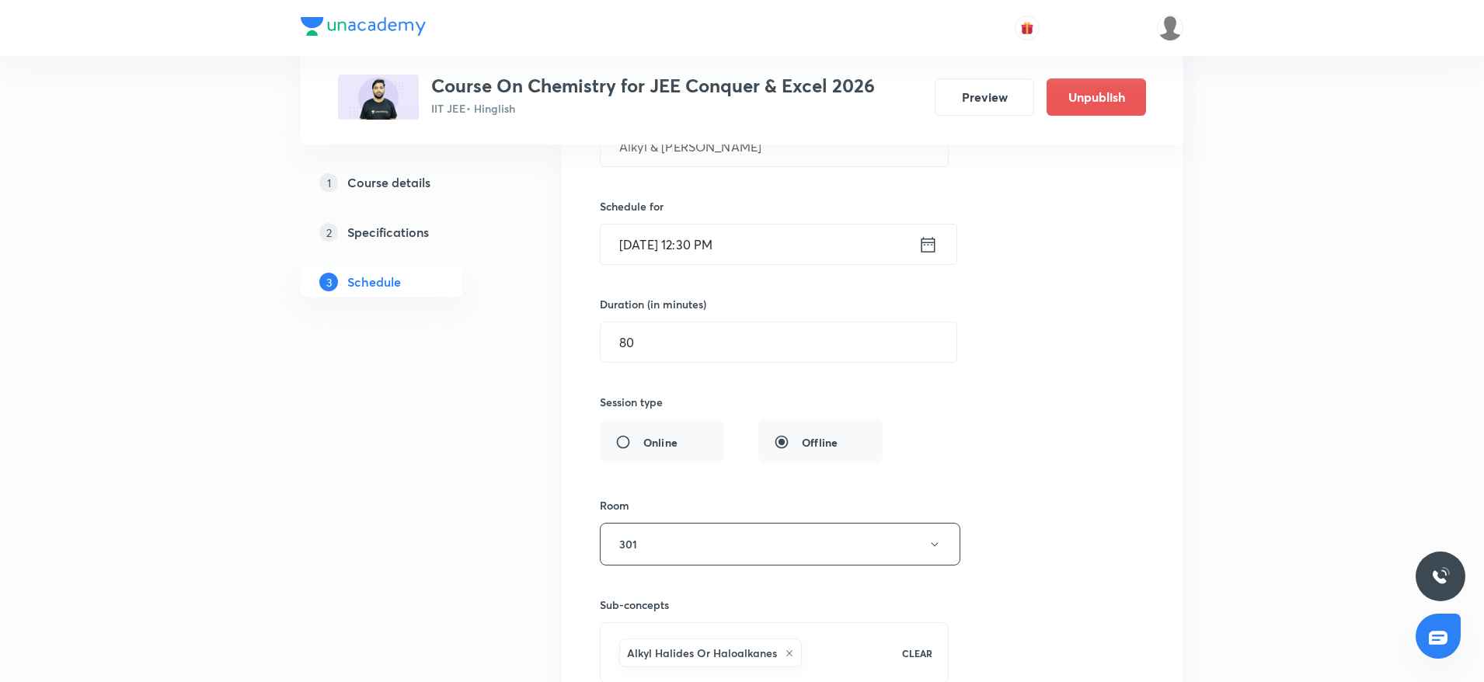
scroll to position [2856, 0]
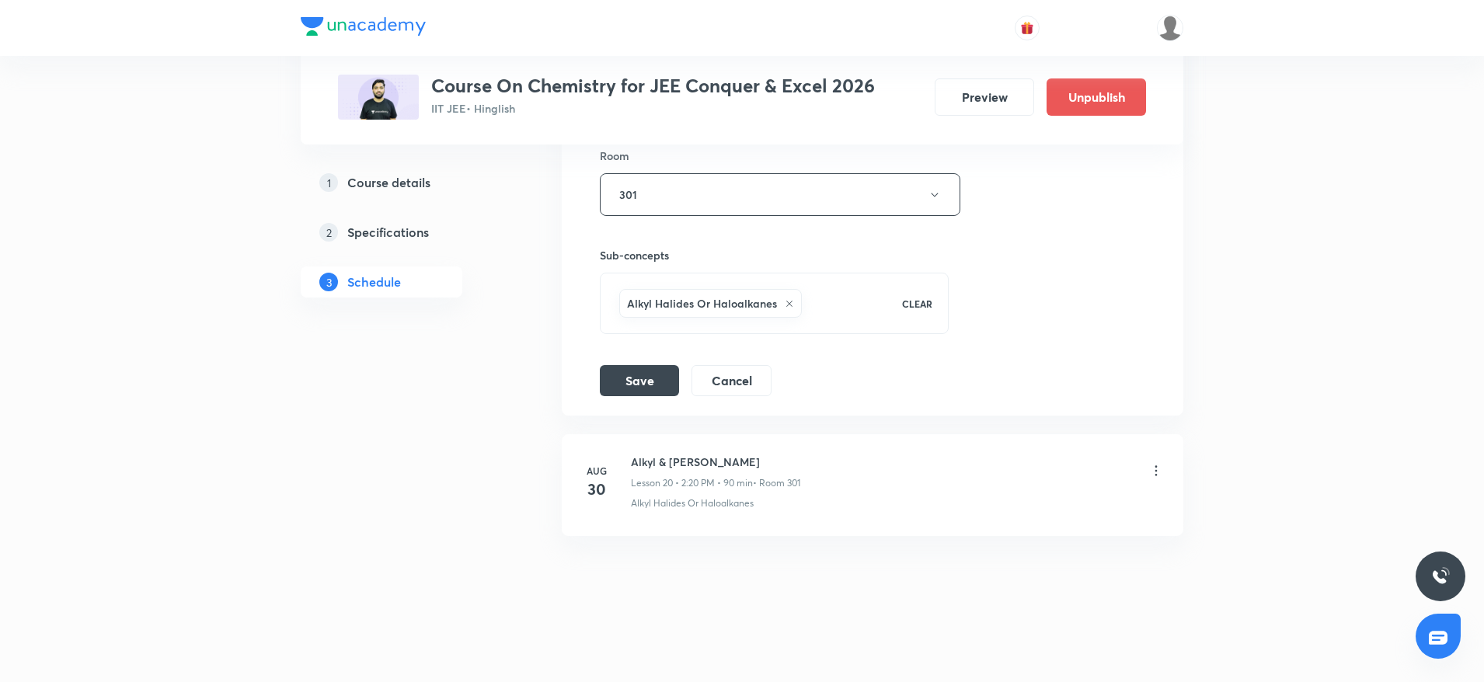
click at [641, 353] on div "Session title 19/99 Alkyl & Aryl Halide ​ Schedule for Aug 30, 2025, 12:30 PM ​…" at bounding box center [872, 57] width 545 height 677
click at [642, 378] on button "Save" at bounding box center [639, 379] width 79 height 31
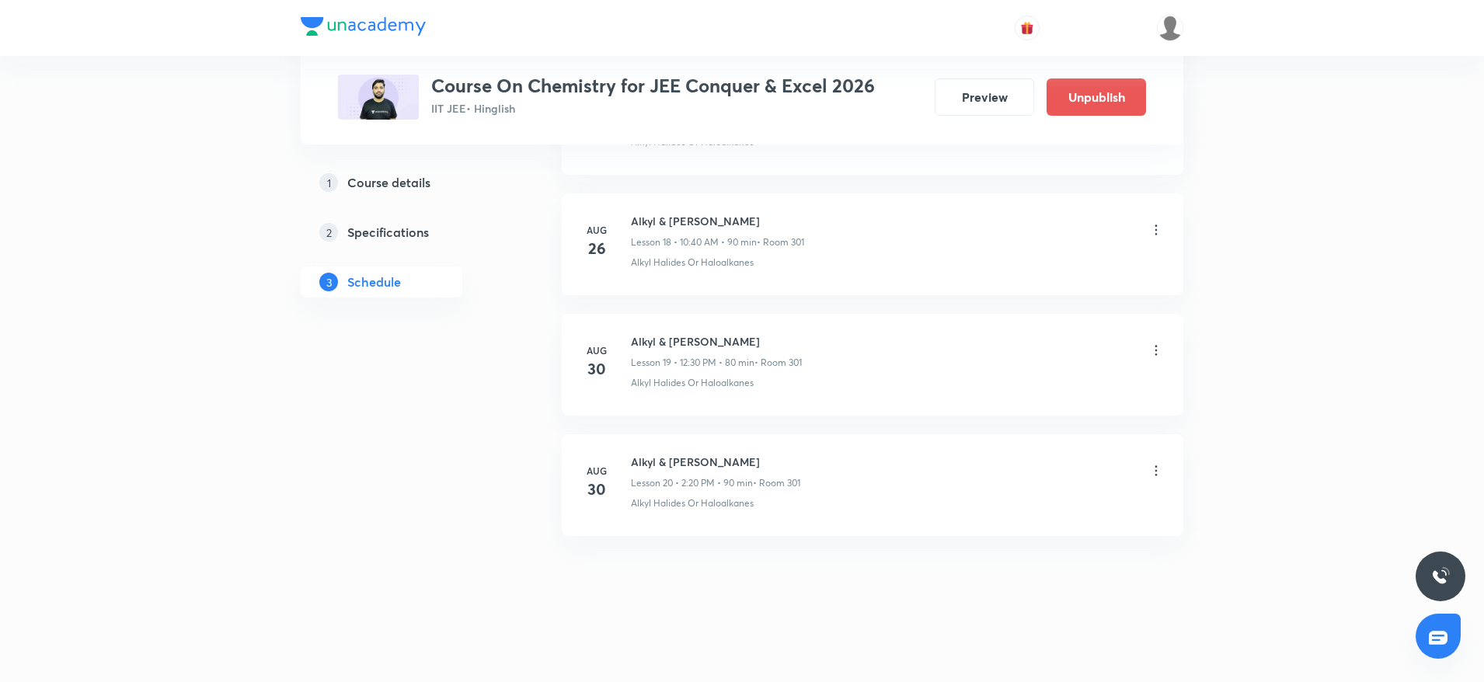
scroll to position [2258, 0]
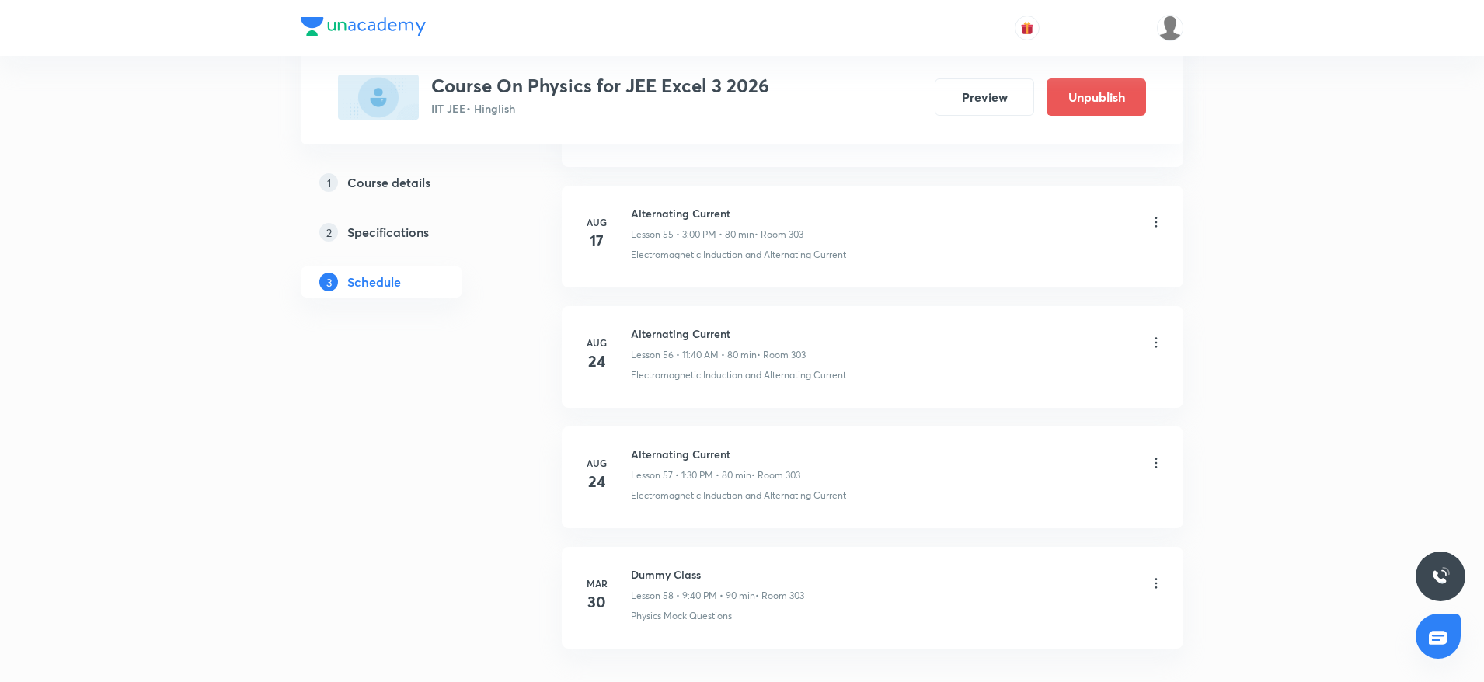
scroll to position [7549, 0]
drag, startPoint x: 633, startPoint y: 330, endPoint x: 790, endPoint y: 329, distance: 157.7
click at [790, 329] on li "Aug 24 Alternating Current Lesson 57 • 1:30 PM • 80 min • Room 303 Electromagne…" at bounding box center [873, 365] width 622 height 102
copy h6 "Alternating Current"
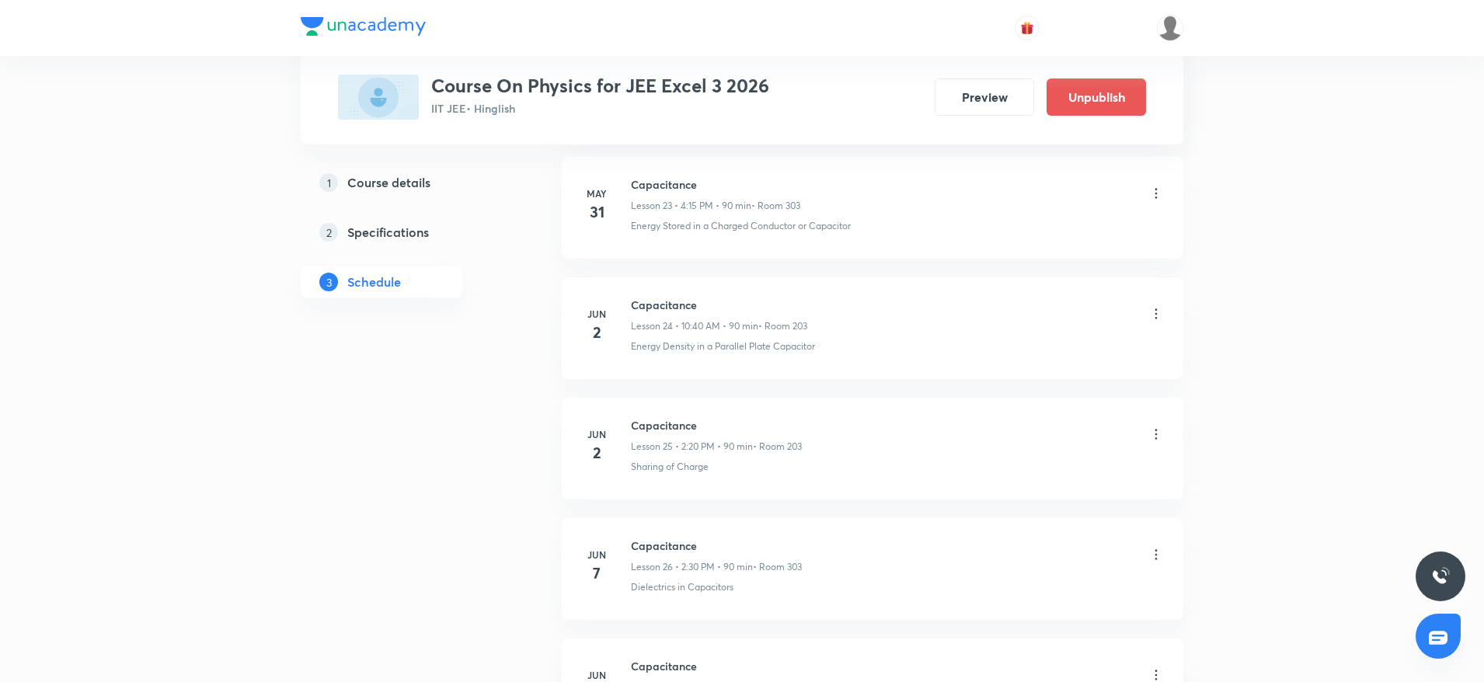
scroll to position [0, 0]
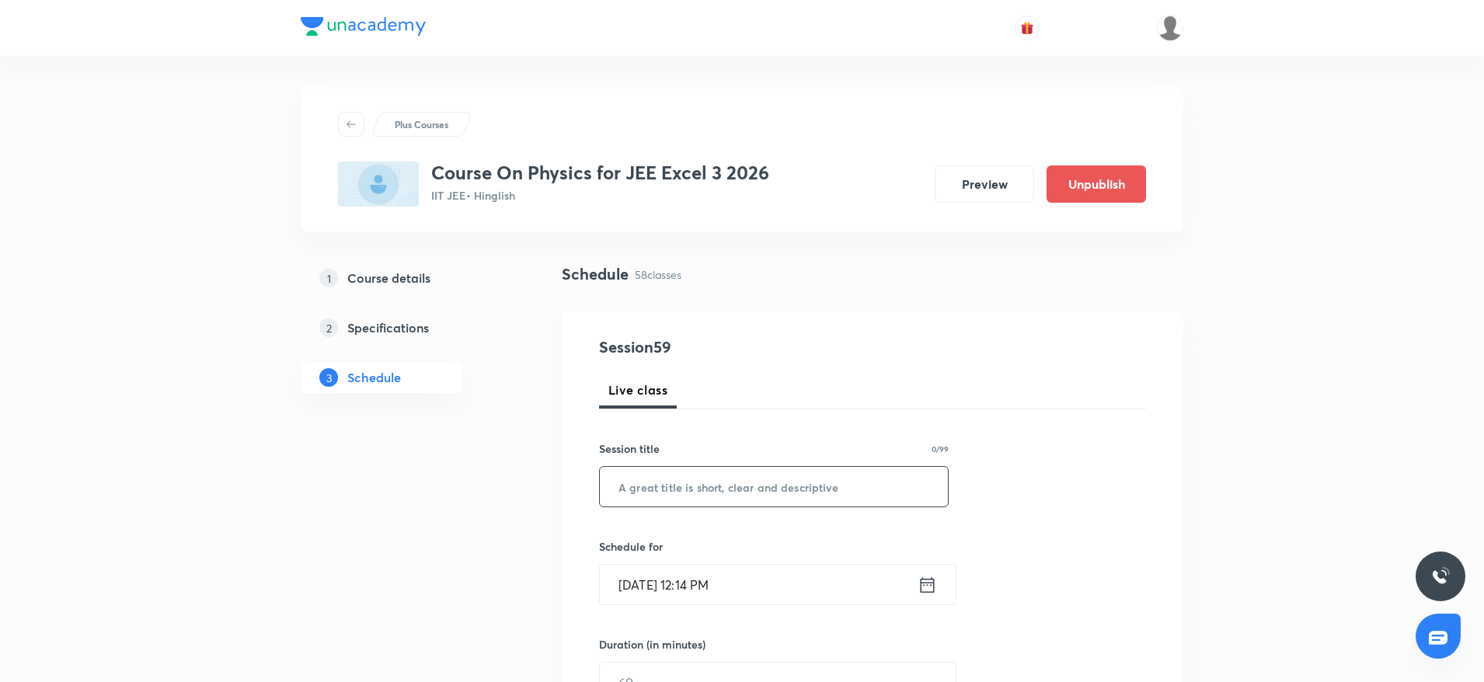
click at [673, 472] on input "text" at bounding box center [774, 487] width 348 height 40
paste input "Alternating Current"
type input "Alternating Current"
click at [730, 580] on input "Aug 30, 2025, 12:14 PM" at bounding box center [759, 585] width 318 height 40
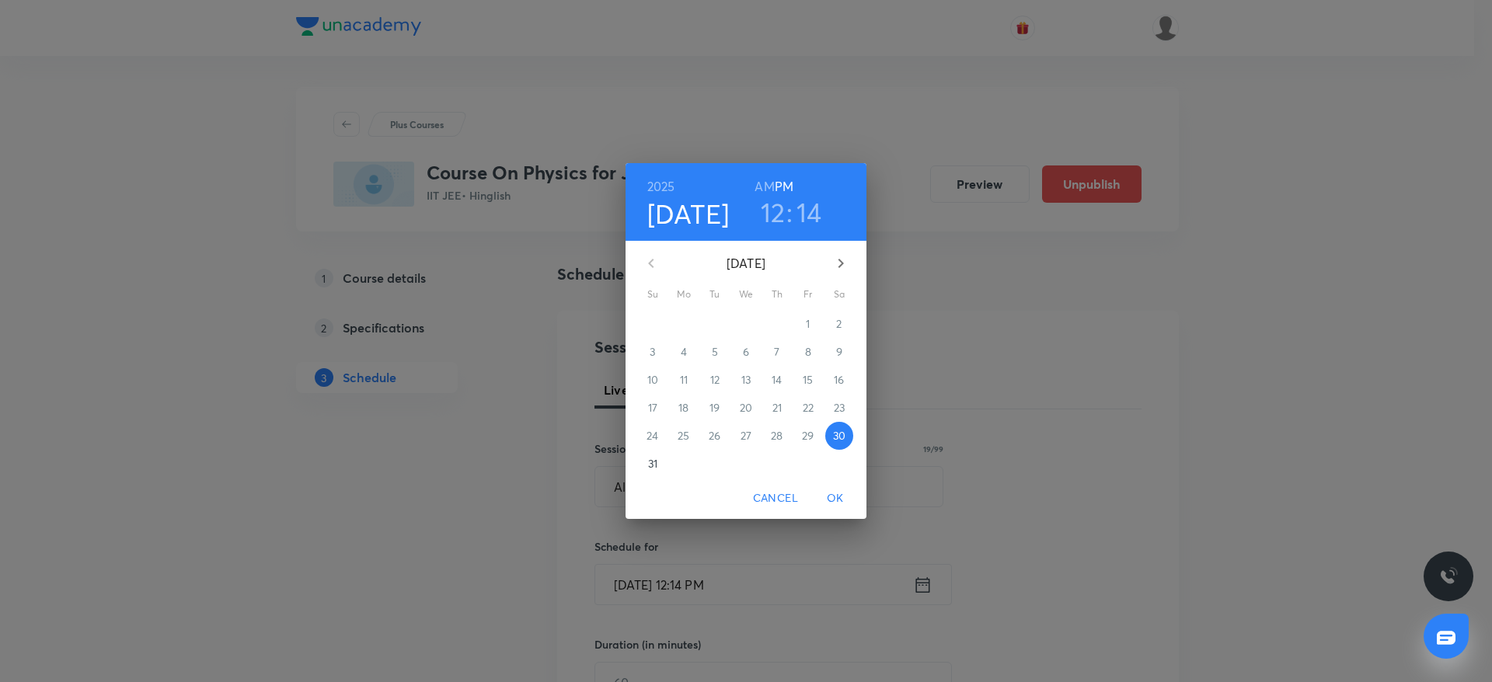
click at [775, 219] on h3 "12" at bounding box center [773, 212] width 25 height 33
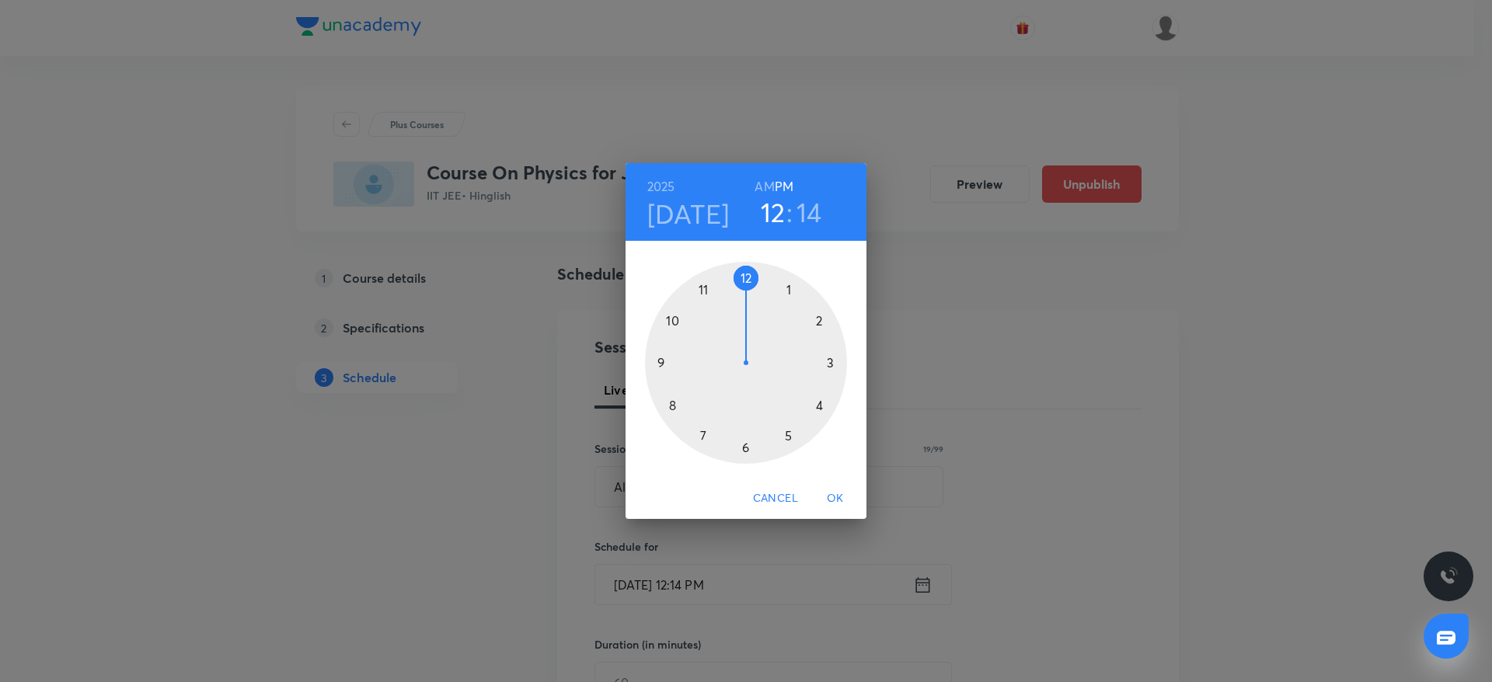
click at [828, 313] on div at bounding box center [746, 363] width 202 height 202
click at [834, 414] on div at bounding box center [746, 363] width 202 height 202
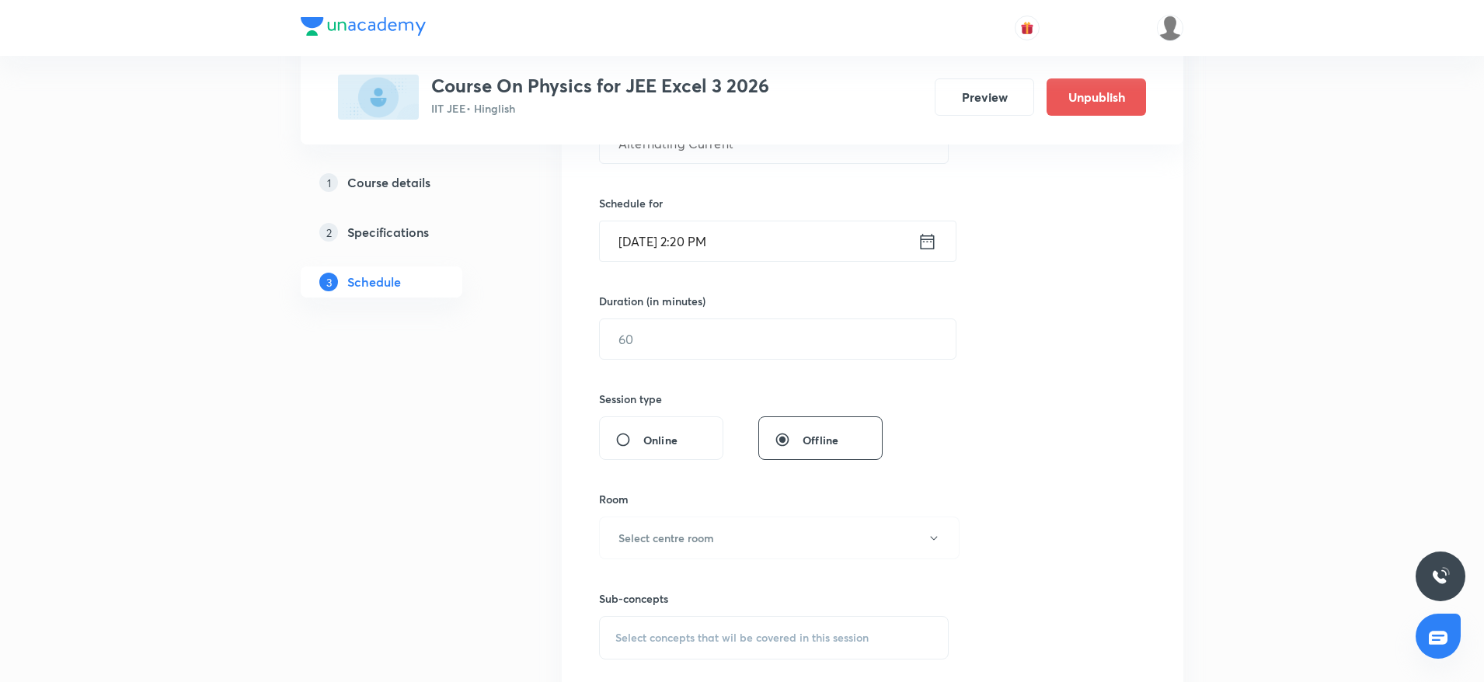
scroll to position [233, 0]
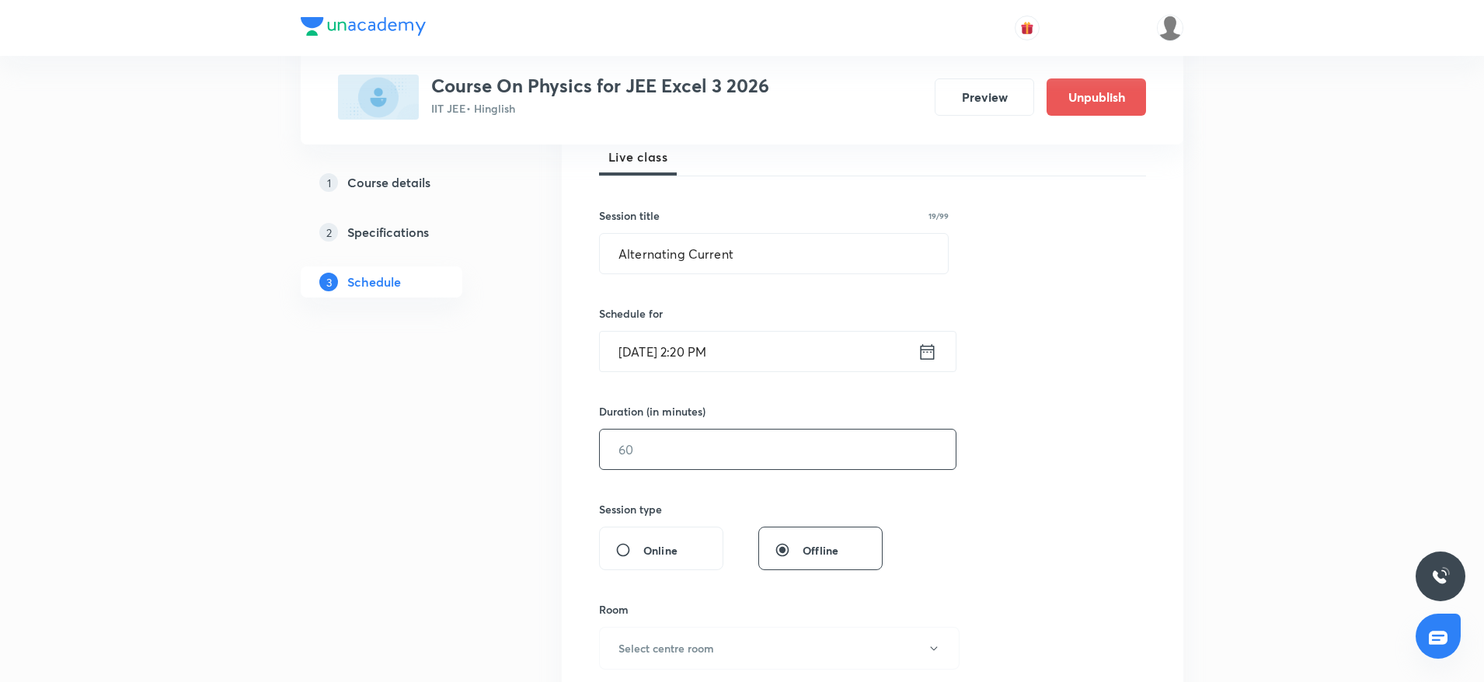
click at [720, 456] on input "text" at bounding box center [778, 450] width 356 height 40
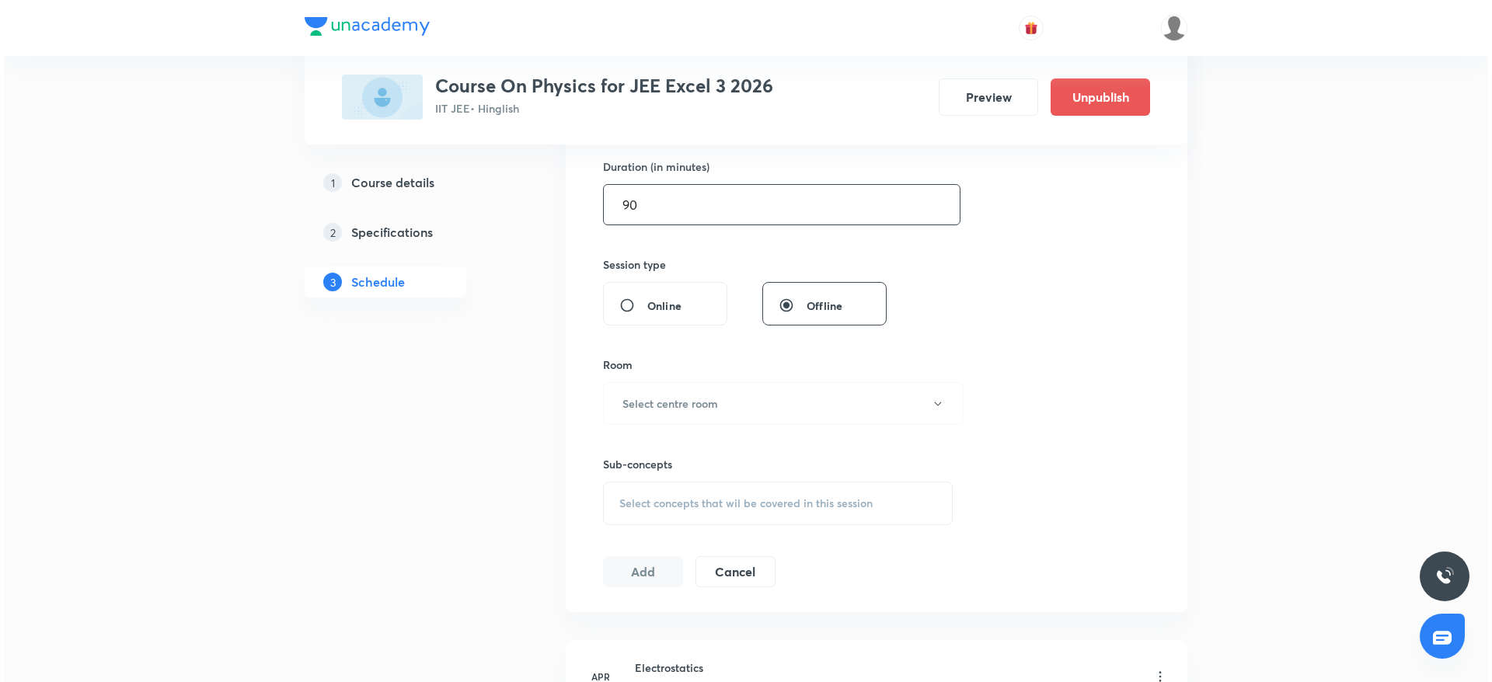
scroll to position [497, 0]
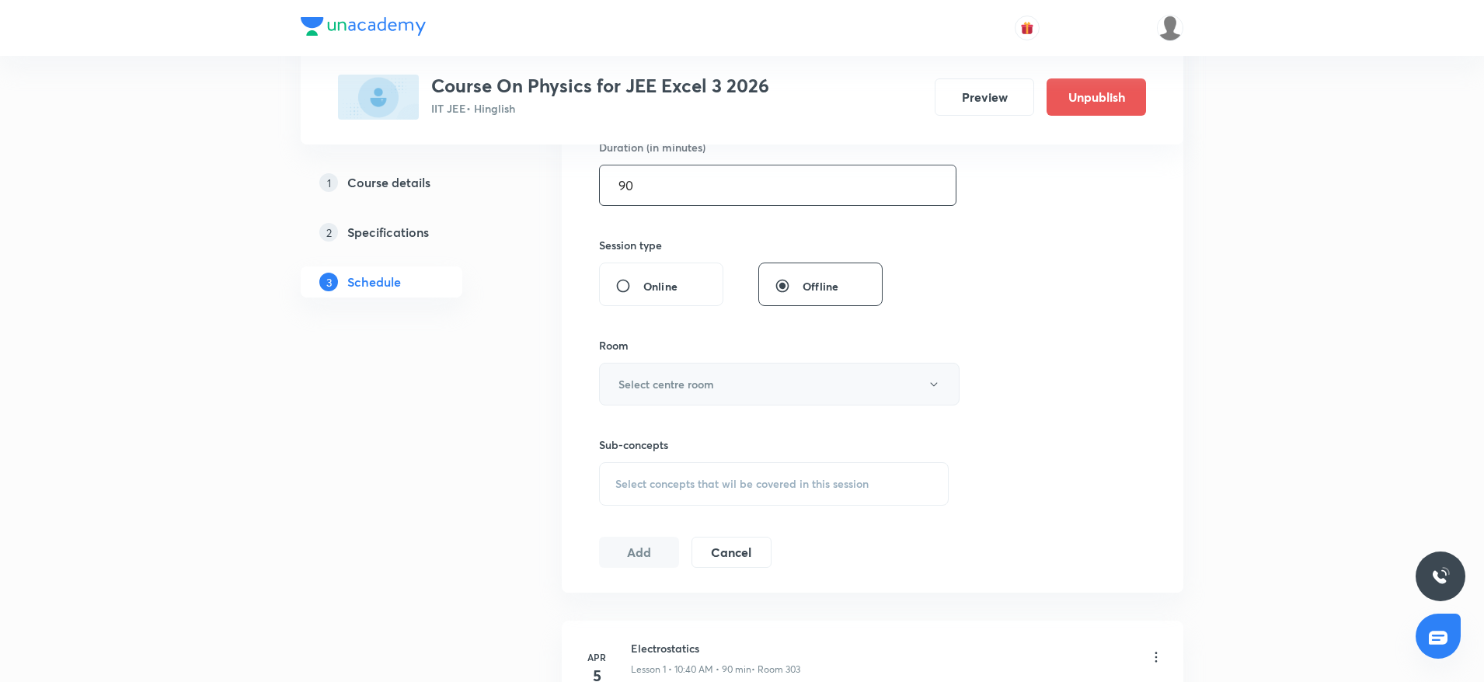
type input "90"
click at [913, 386] on button "Select centre room" at bounding box center [779, 384] width 361 height 43
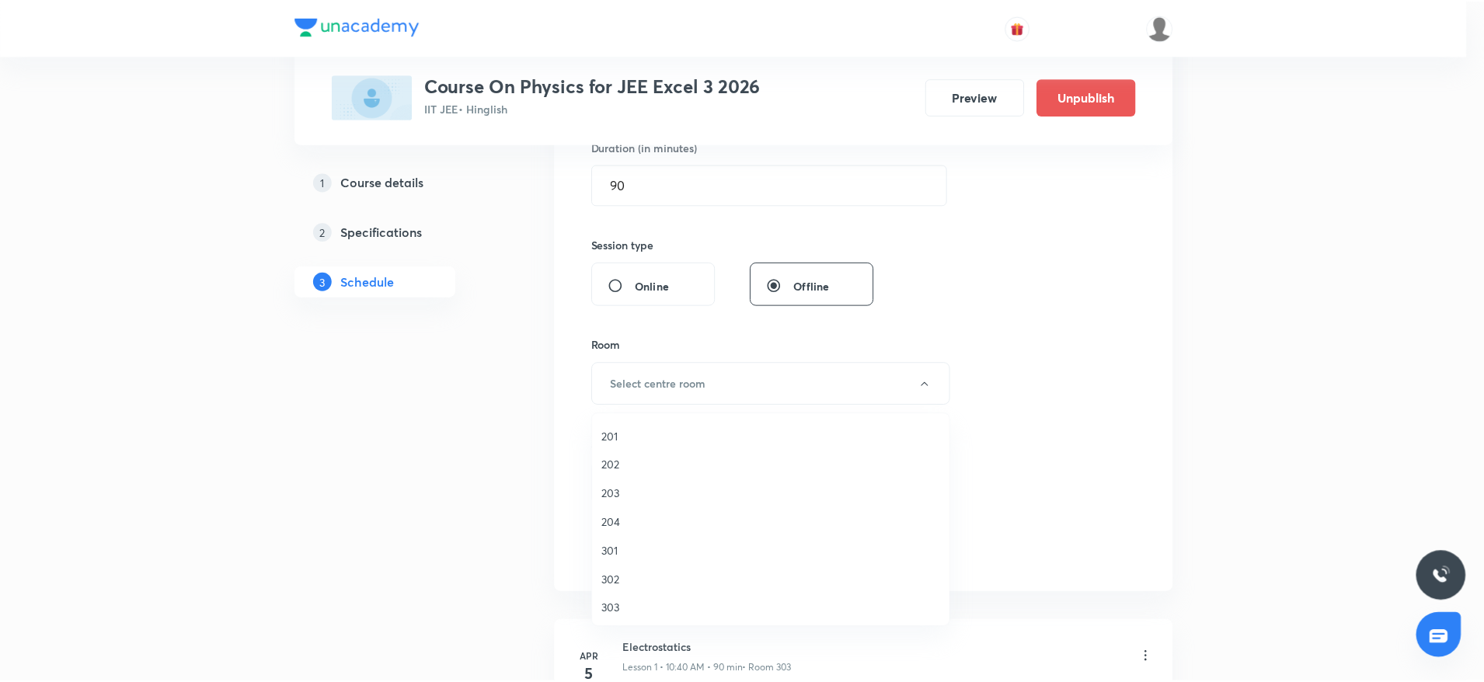
scroll to position [30, 0]
click at [613, 605] on span "303" at bounding box center [775, 606] width 340 height 16
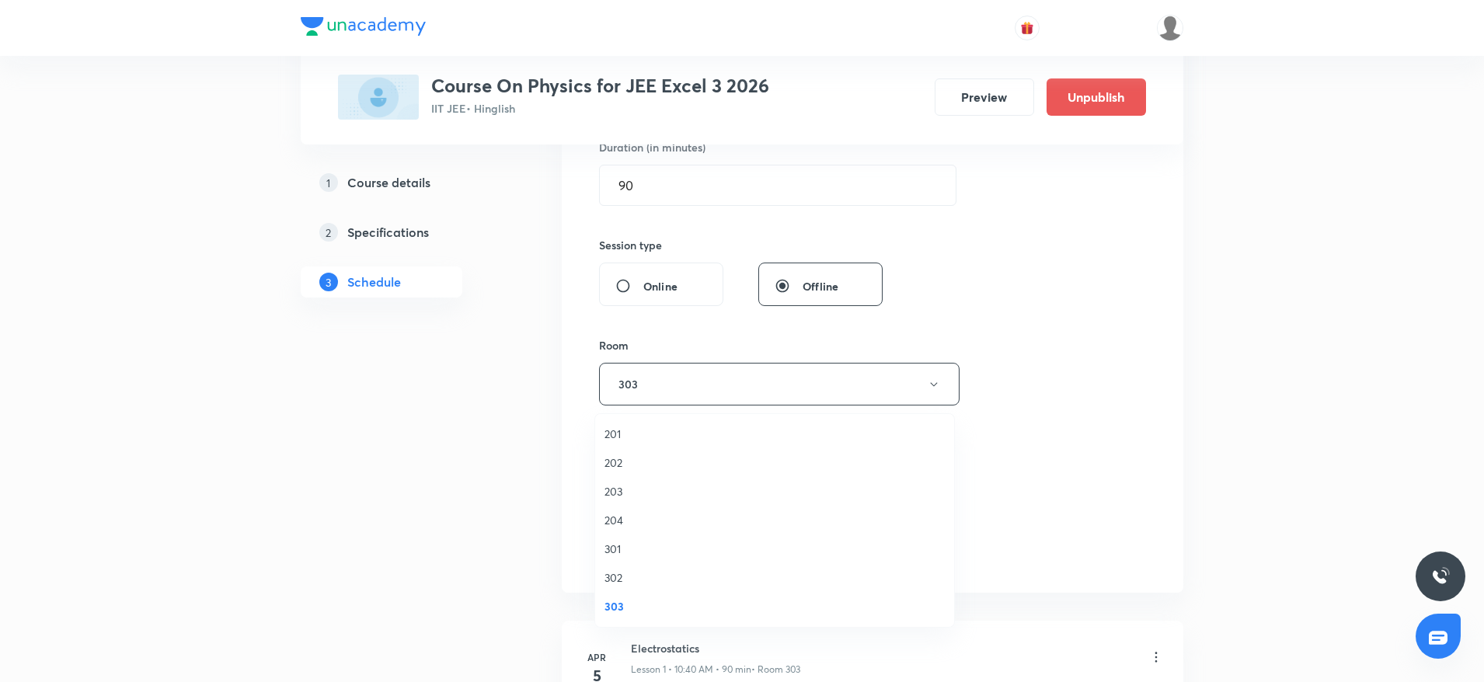
click at [1139, 369] on div "Session 59 Live class Session title 19/99 Alternating Current ​ Schedule for Au…" at bounding box center [872, 203] width 547 height 730
click at [821, 491] on div "Select concepts that wil be covered in this session" at bounding box center [774, 484] width 350 height 44
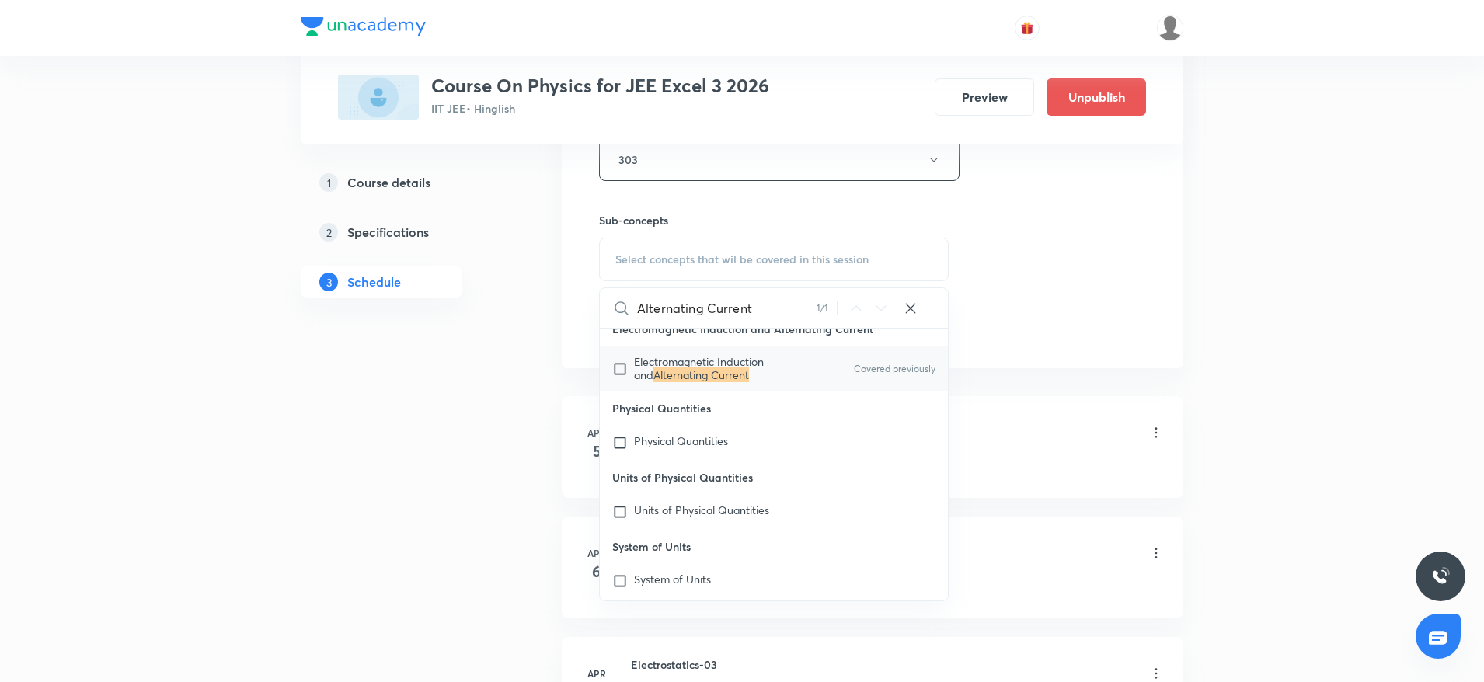
scroll to position [788, 0]
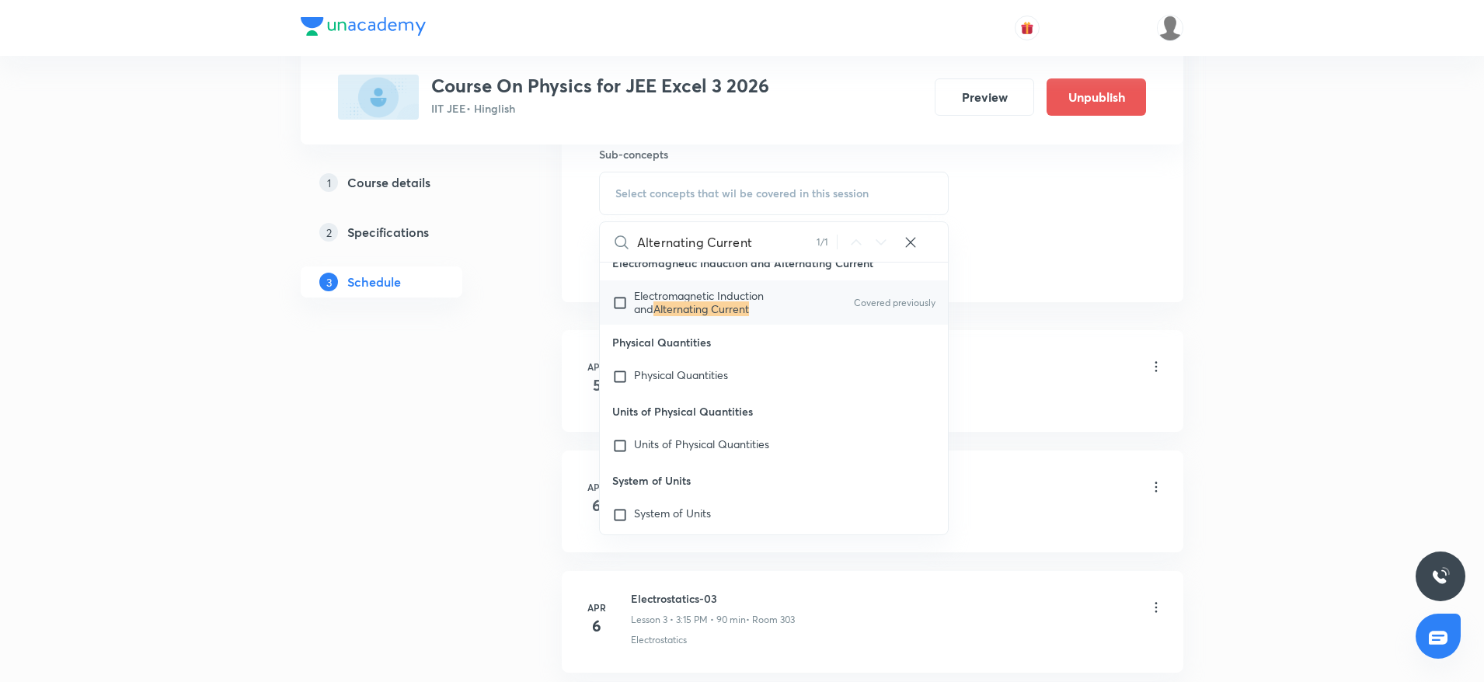
type input "Alternating Current"
click at [754, 315] on span "Electromagnetic Induction and" at bounding box center [699, 301] width 130 height 27
checkbox input "true"
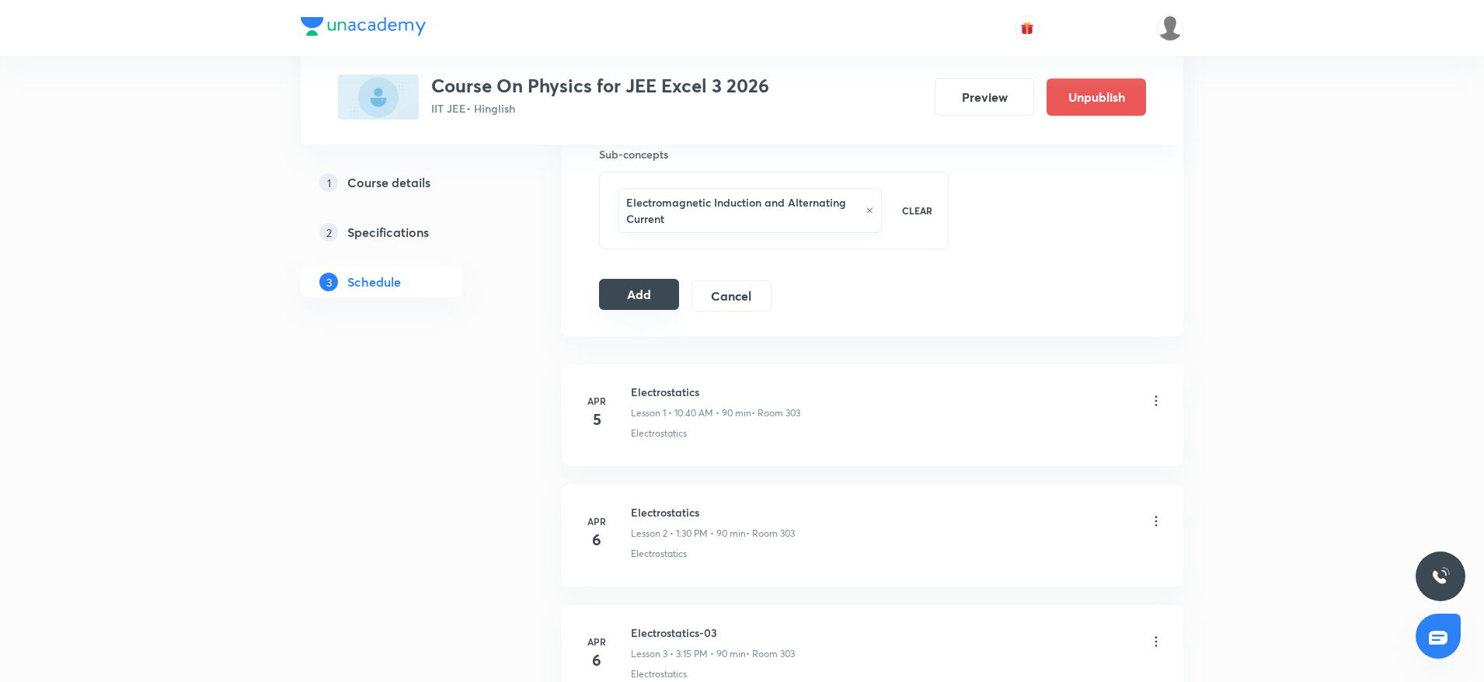
click at [621, 300] on button "Add" at bounding box center [639, 294] width 80 height 31
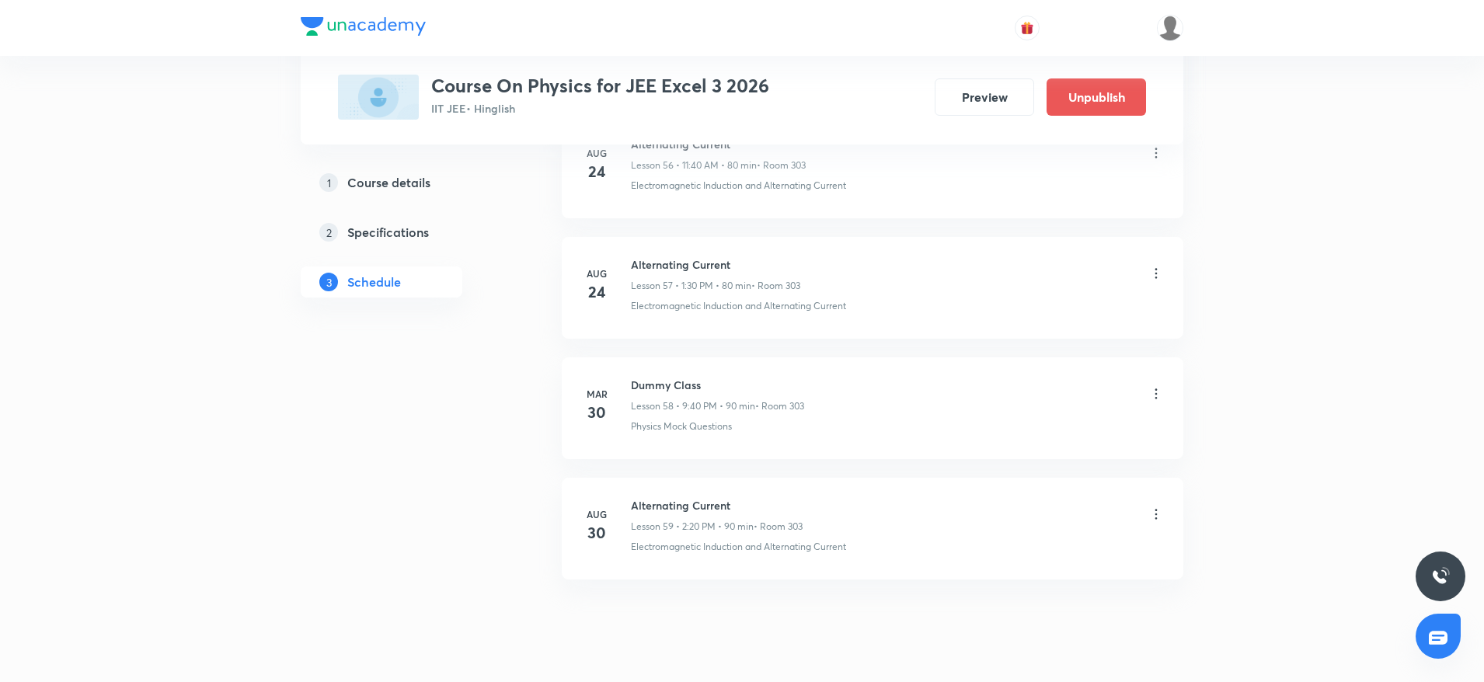
scroll to position [6955, 0]
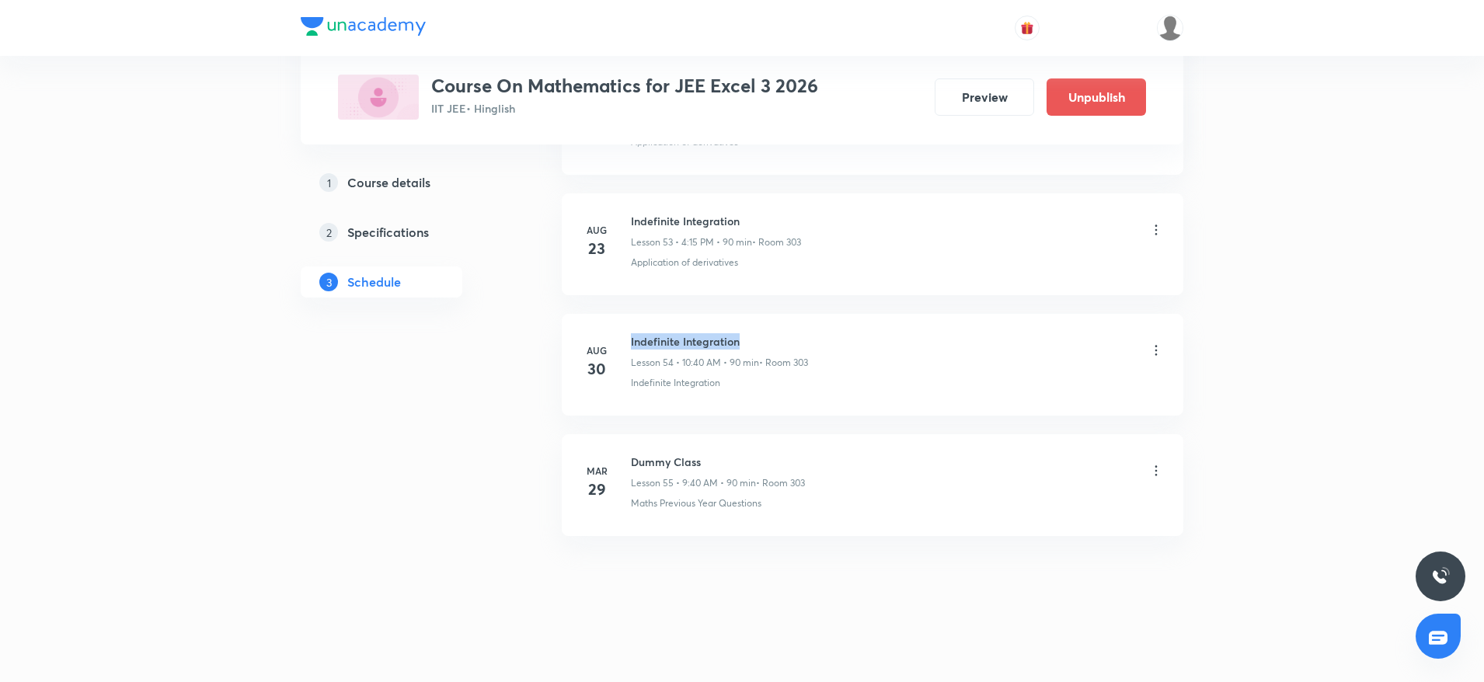
drag, startPoint x: 628, startPoint y: 335, endPoint x: 790, endPoint y: 325, distance: 162.7
click at [790, 325] on li "[DATE] Indefinite Integration Lesson 54 • 10:40 AM • 90 min • Room 303 Indefini…" at bounding box center [873, 365] width 622 height 102
copy h6 "Indefinite Integration"
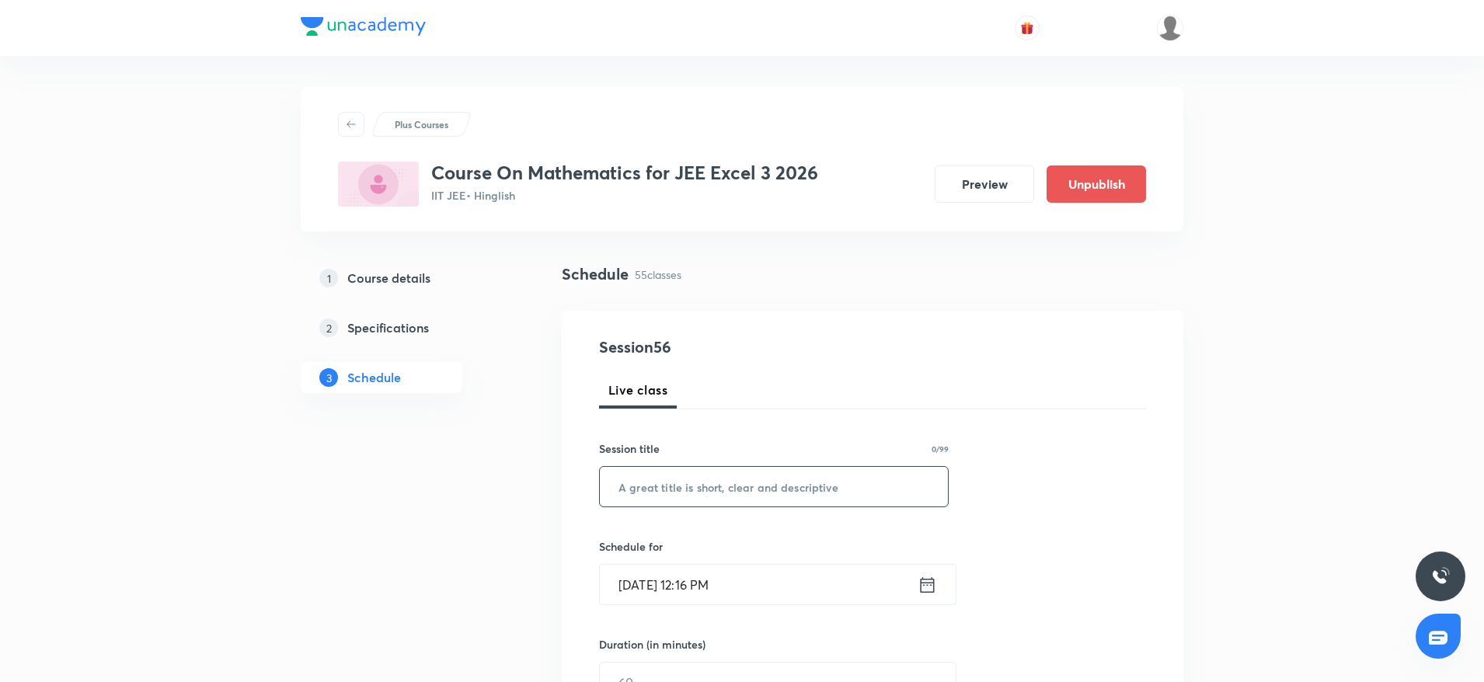
click at [694, 476] on input "text" at bounding box center [774, 487] width 348 height 40
paste input "Indefinite Integration"
type input "Indefinite Integration"
click at [702, 590] on input "[DATE] 12:16 PM" at bounding box center [759, 585] width 318 height 40
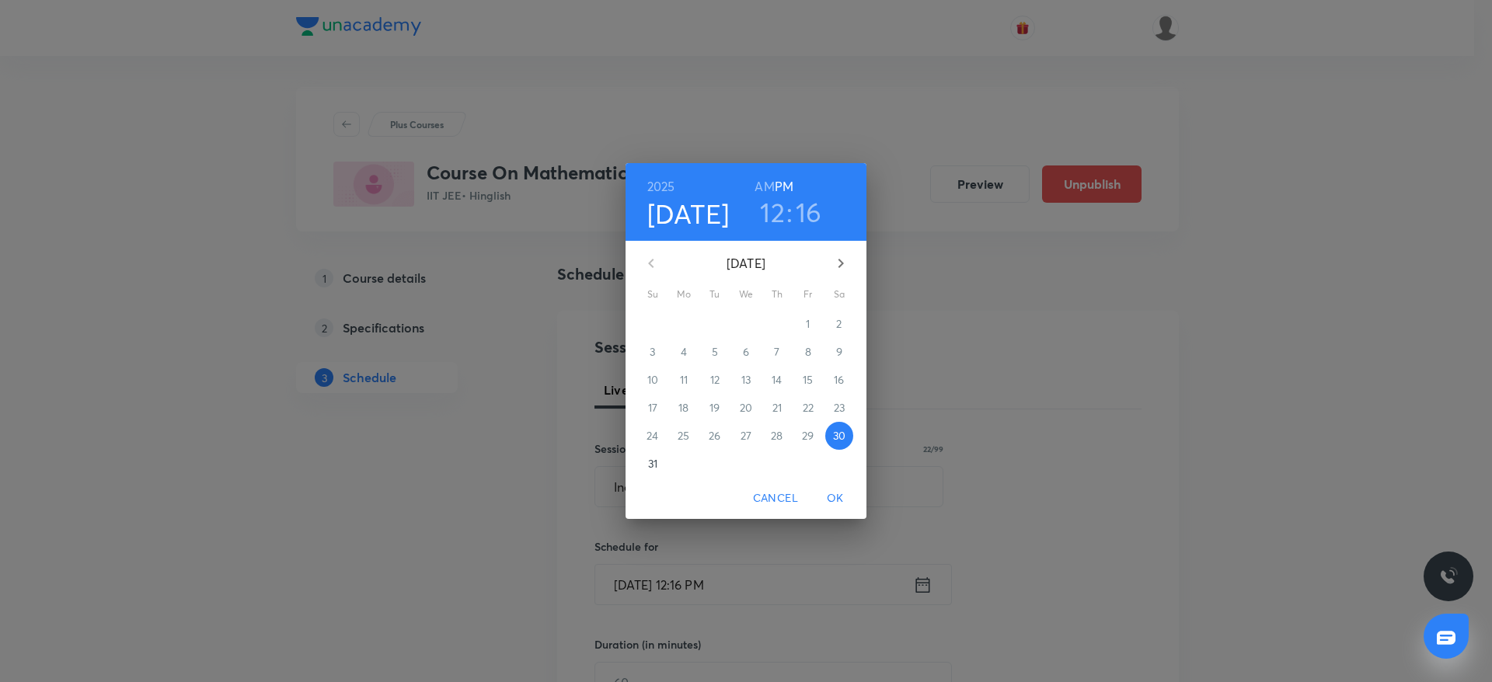
click at [776, 207] on h3 "12" at bounding box center [772, 212] width 25 height 33
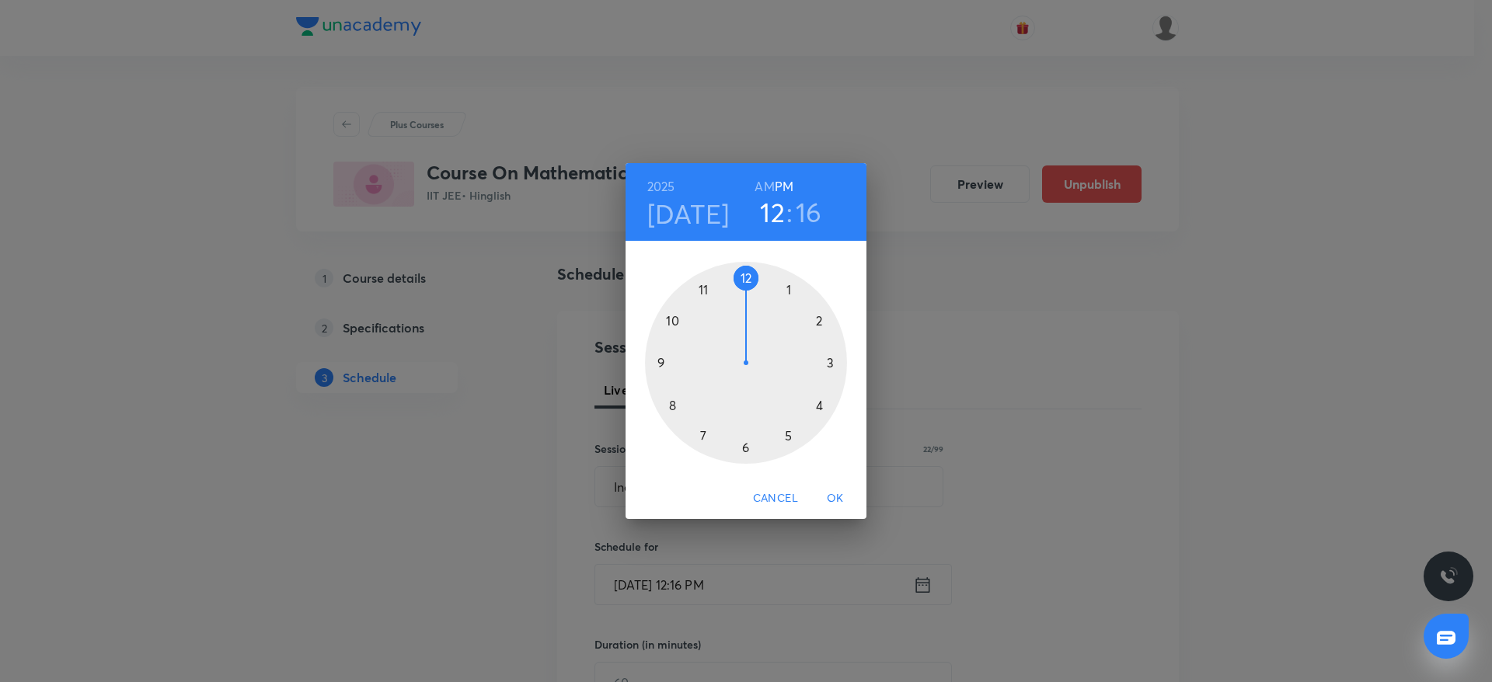
click at [824, 410] on div at bounding box center [746, 363] width 202 height 202
click at [831, 363] on div at bounding box center [746, 363] width 202 height 202
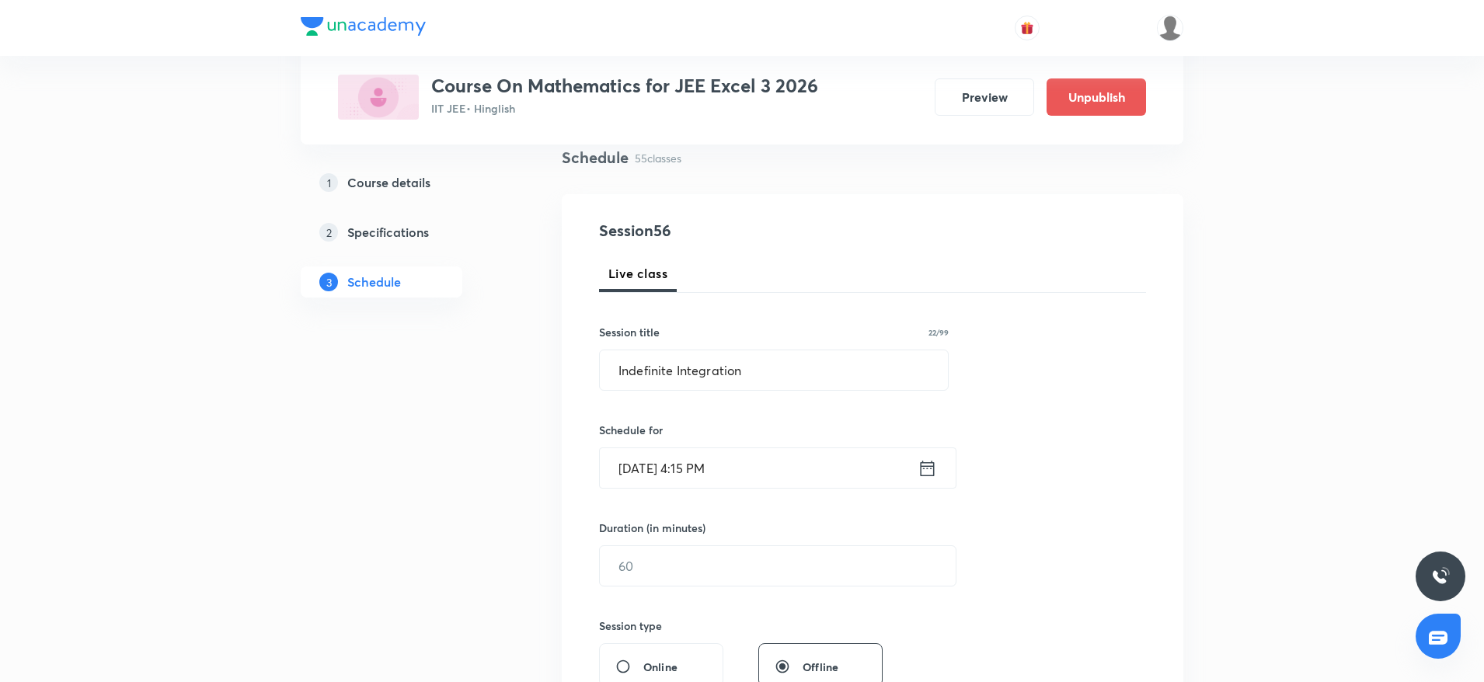
scroll to position [305, 0]
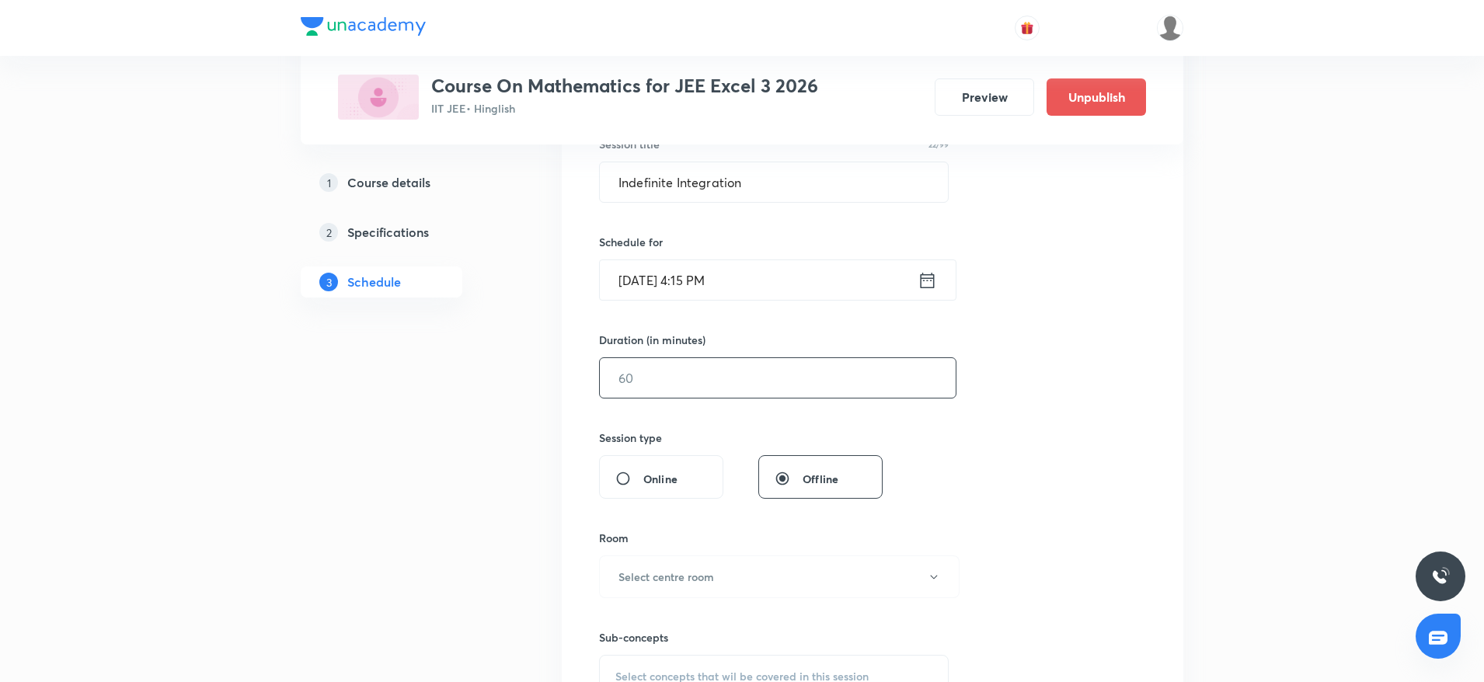
click at [906, 382] on input "text" at bounding box center [778, 378] width 356 height 40
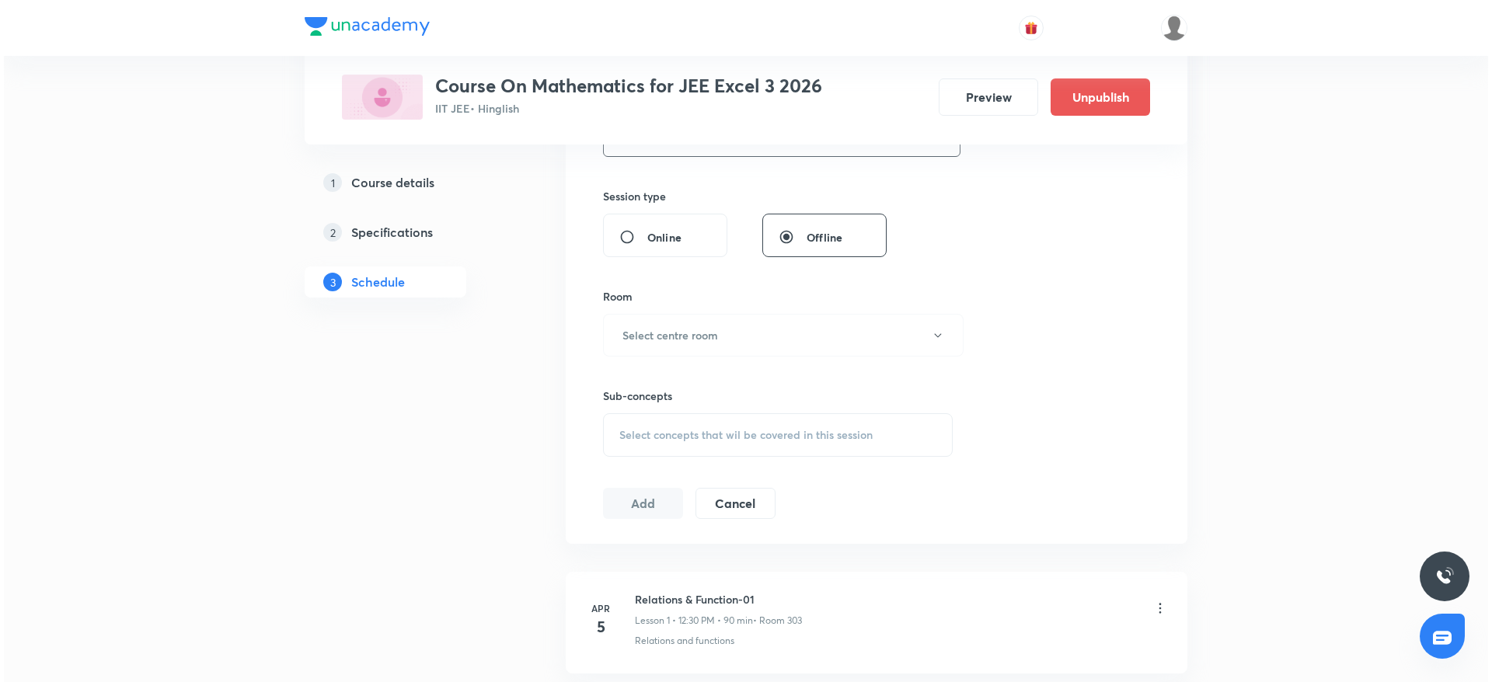
scroll to position [556, 0]
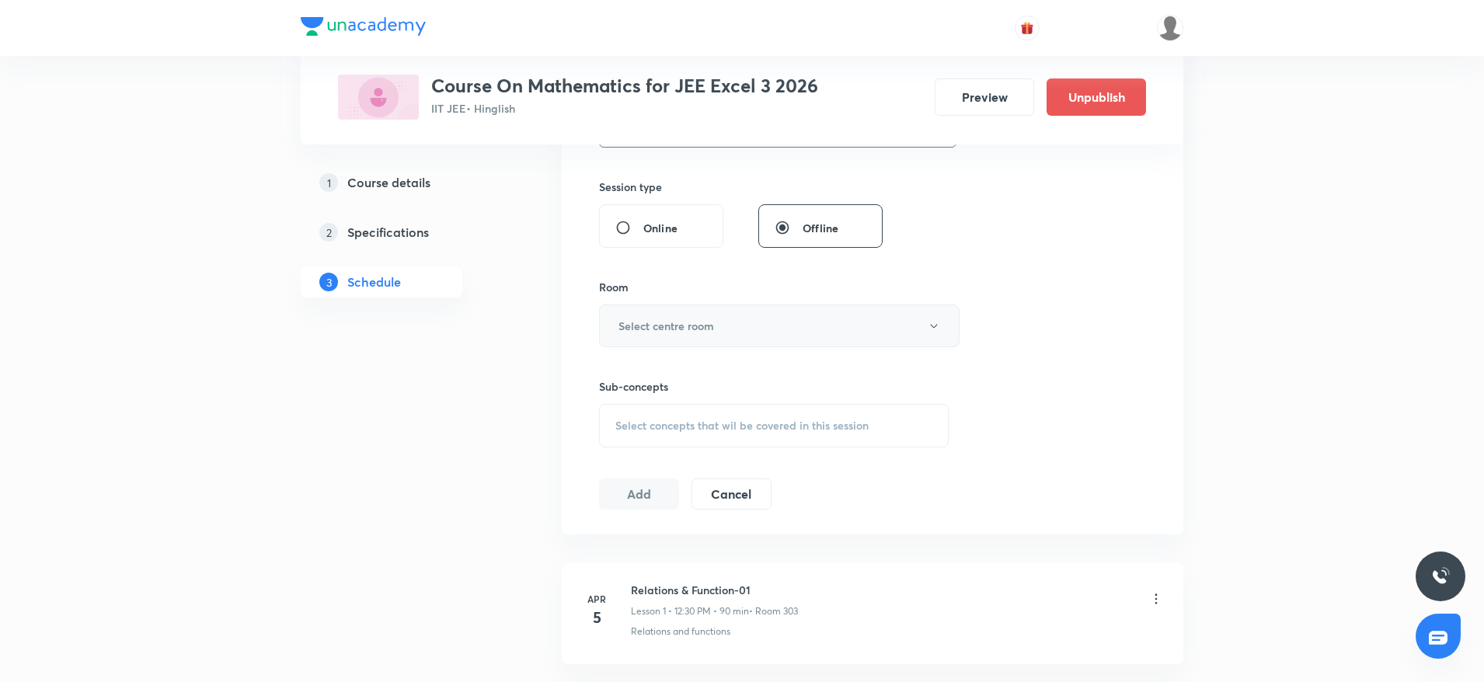
type input "90"
click at [794, 332] on button "Select centre room" at bounding box center [779, 326] width 361 height 43
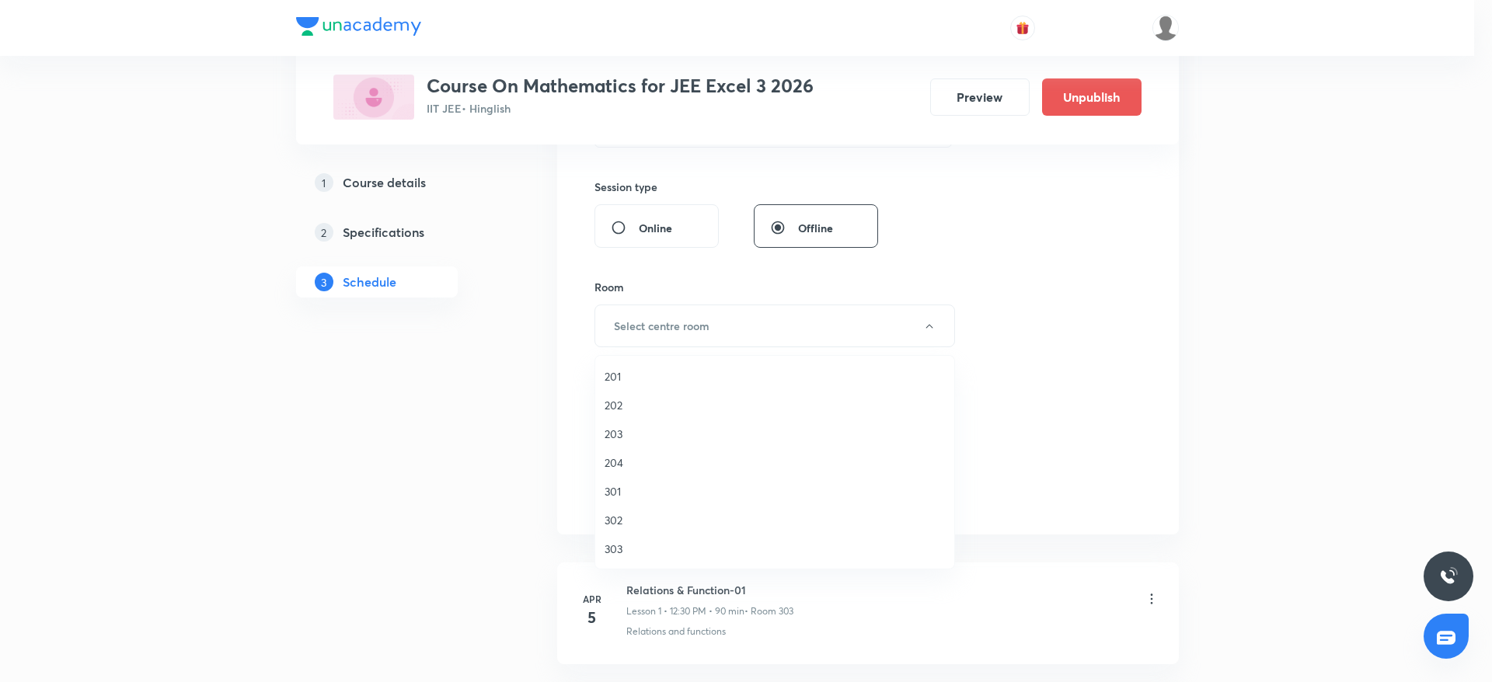
click at [640, 560] on li "303" at bounding box center [774, 549] width 359 height 29
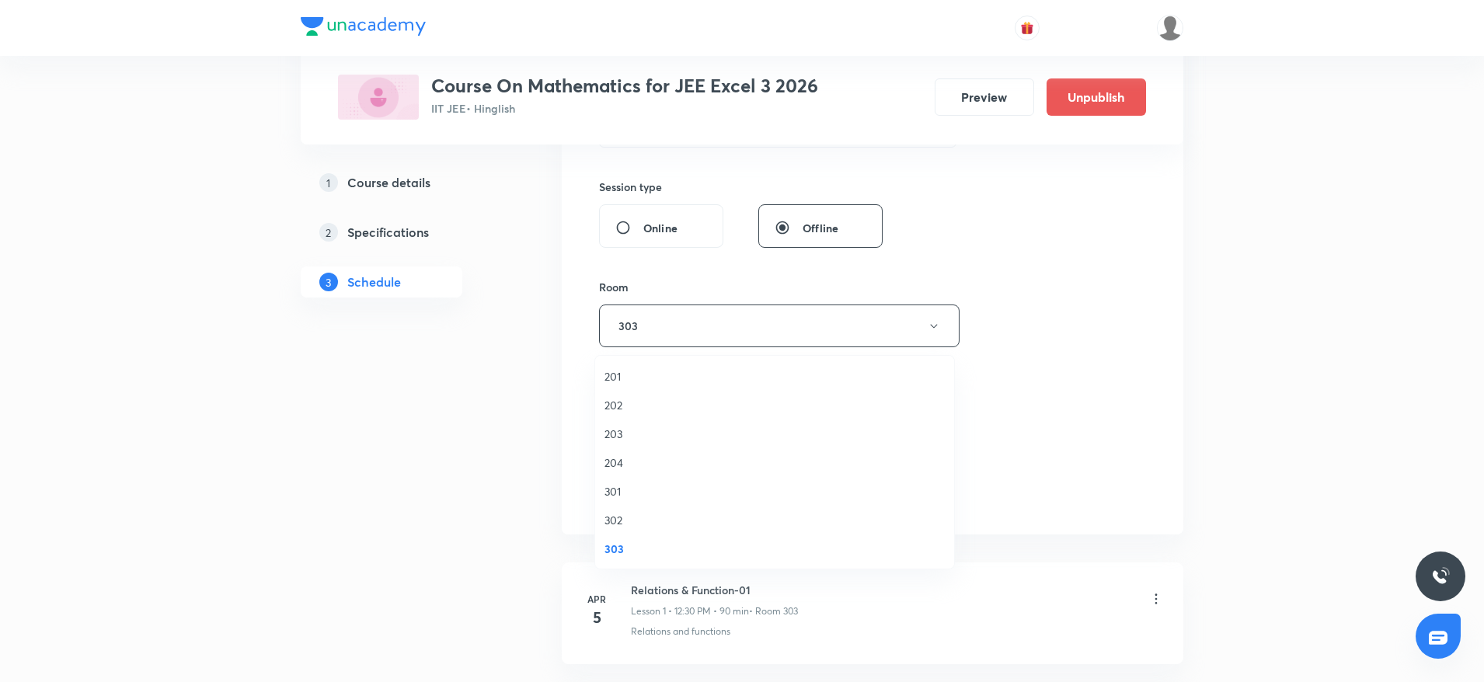
scroll to position [30, 0]
click at [720, 443] on div "Select concepts that wil be covered in this session" at bounding box center [774, 426] width 350 height 44
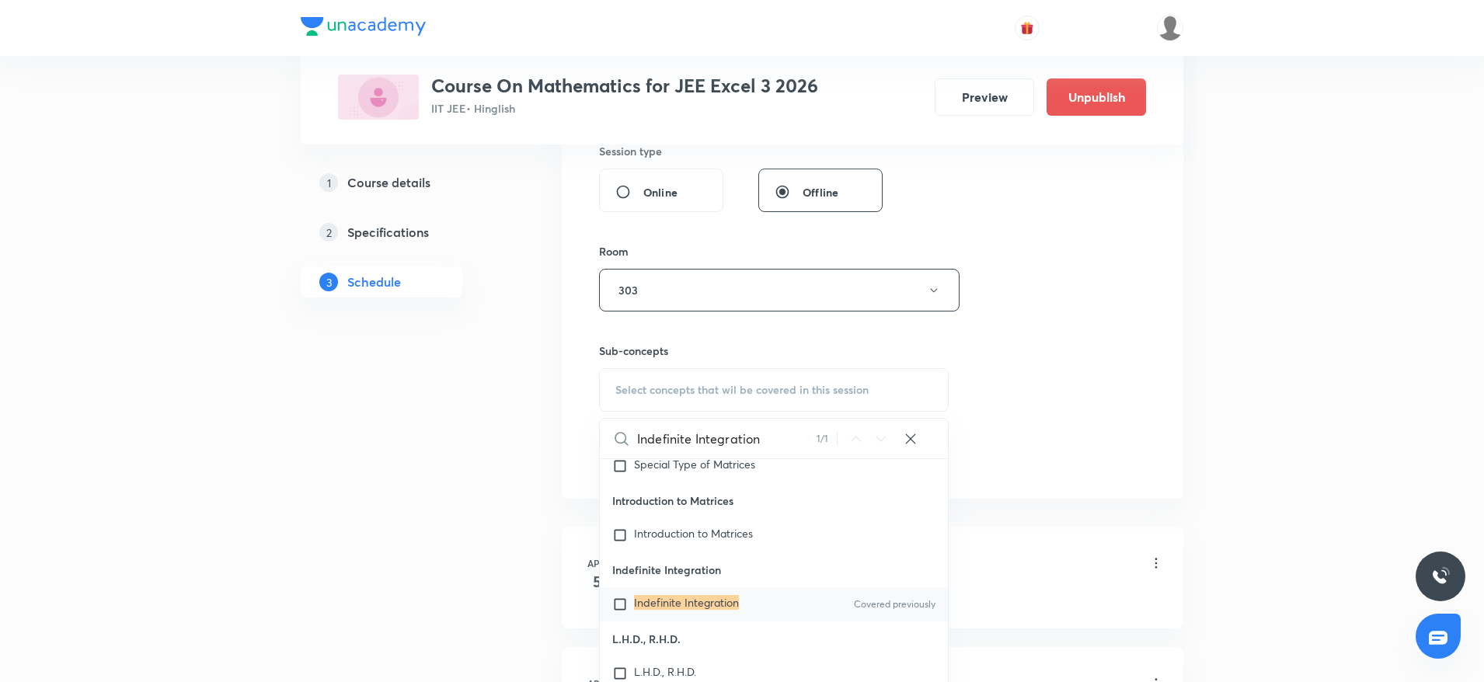
scroll to position [32643, 0]
type input "Indefinite Integration"
click at [705, 611] on p "Indefinite Integration" at bounding box center [686, 603] width 105 height 16
checkbox input "true"
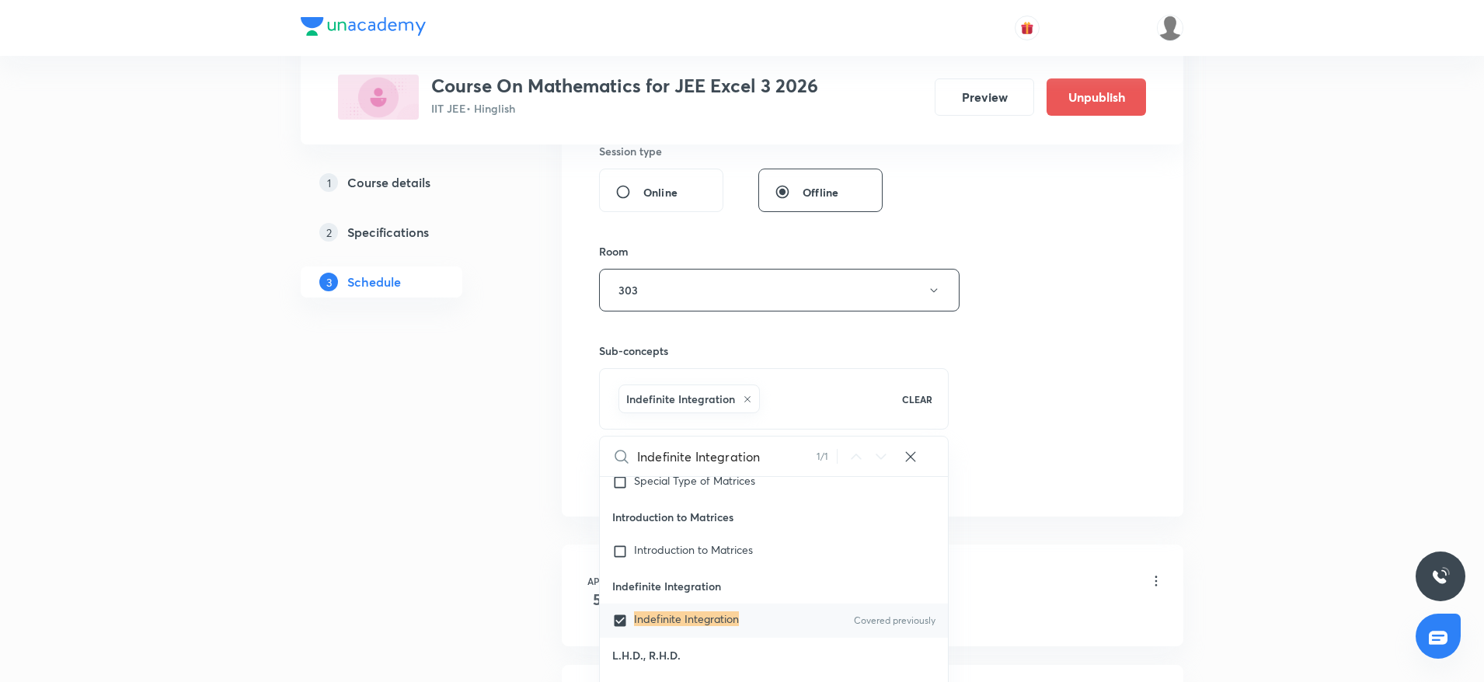
click at [1105, 321] on div "Session 56 Live class Session title 22/99 Indefinite Integration ​ Schedule for…" at bounding box center [872, 118] width 547 height 748
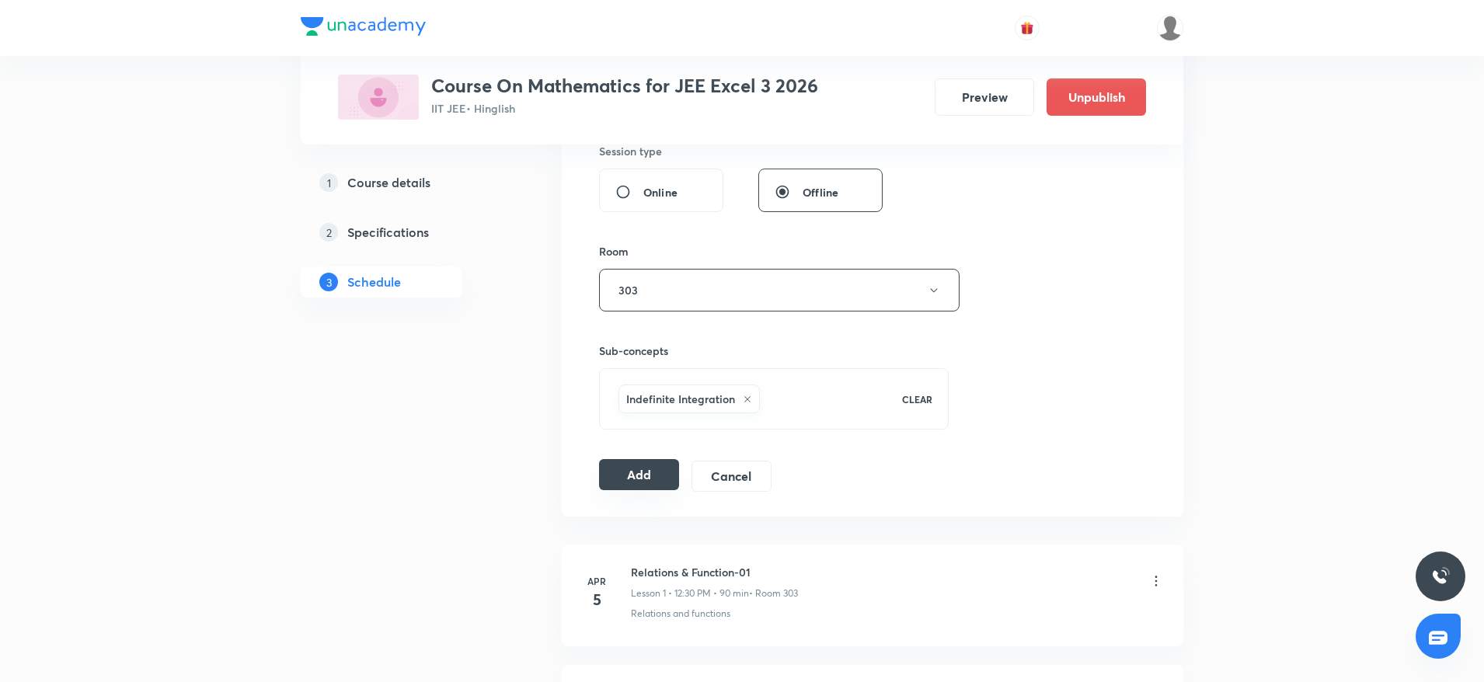
click at [638, 479] on button "Add" at bounding box center [639, 474] width 80 height 31
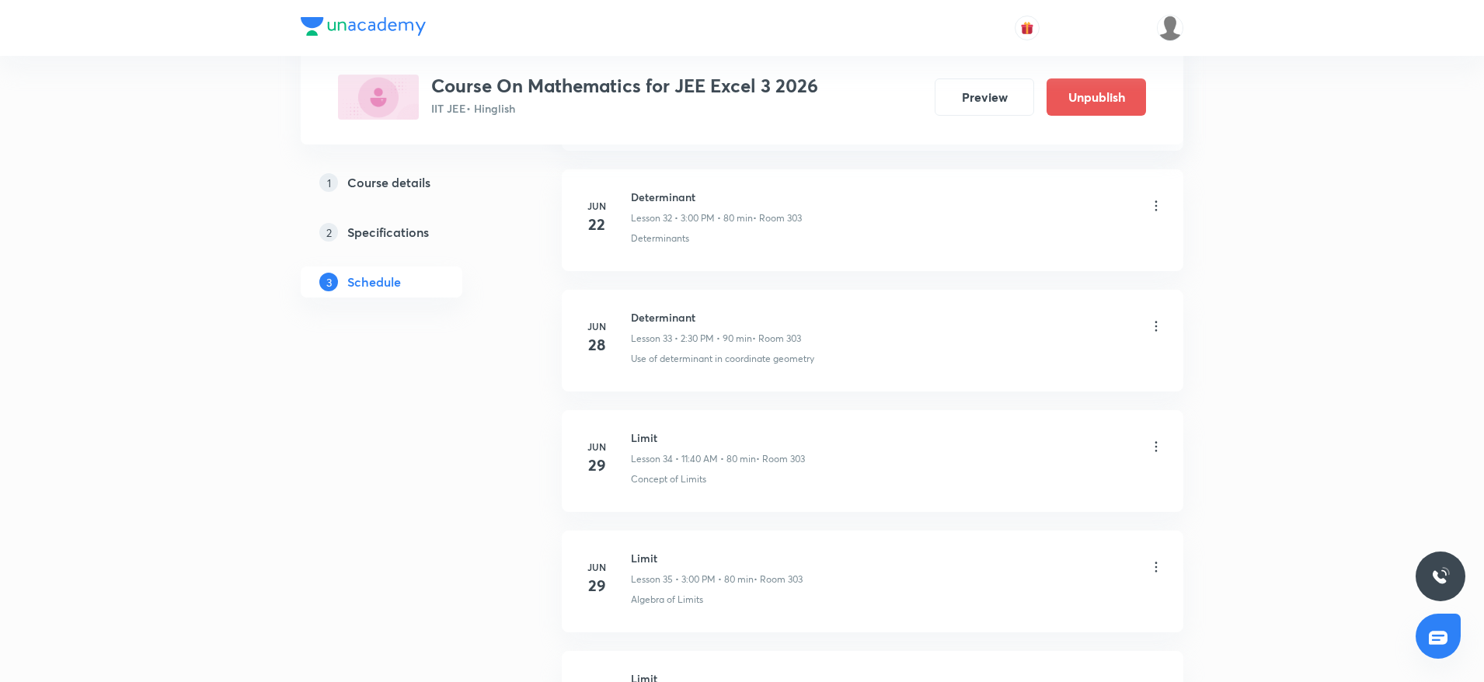
scroll to position [6594, 0]
